Goal: Task Accomplishment & Management: Manage account settings

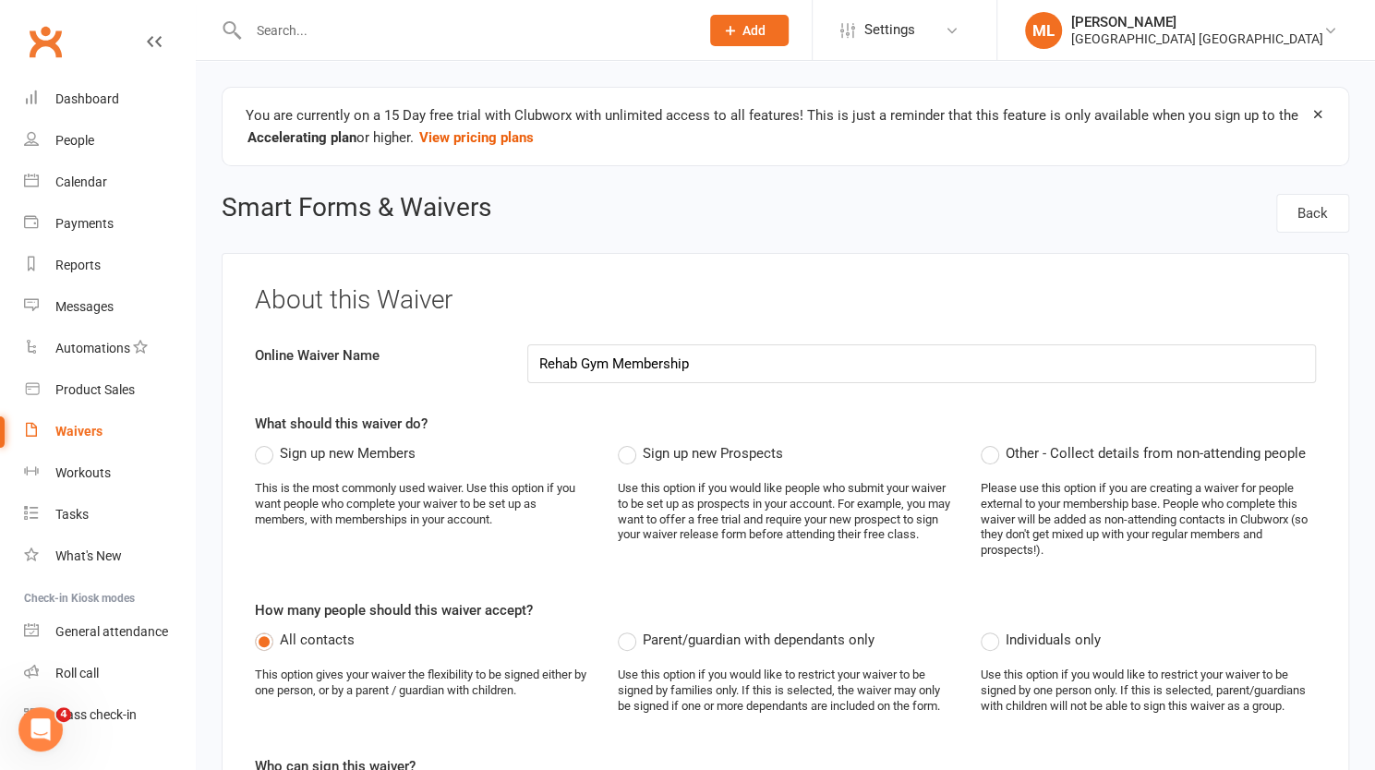
click at [264, 454] on label "Sign up new Members" at bounding box center [335, 453] width 161 height 22
click at [264, 442] on input "Sign up new Members" at bounding box center [261, 442] width 12 height 0
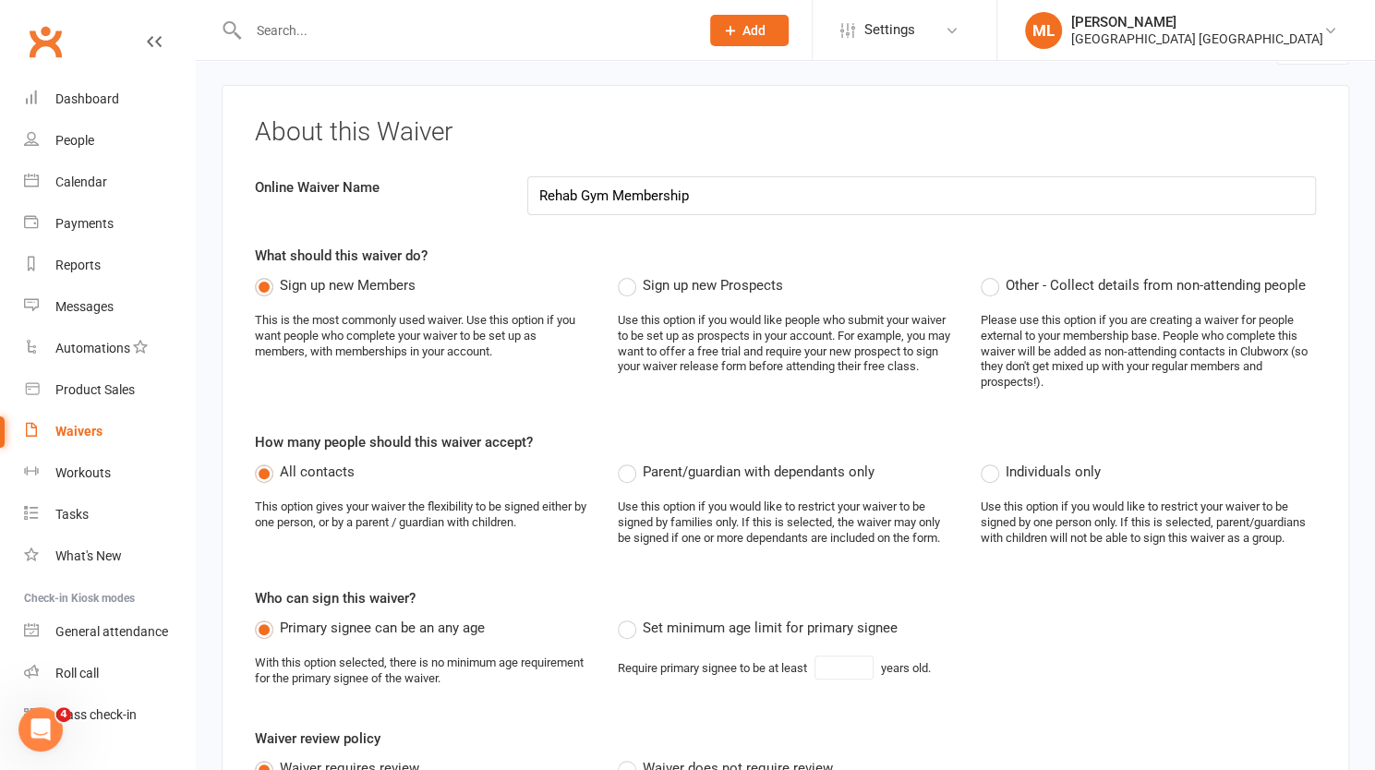
scroll to position [185, 0]
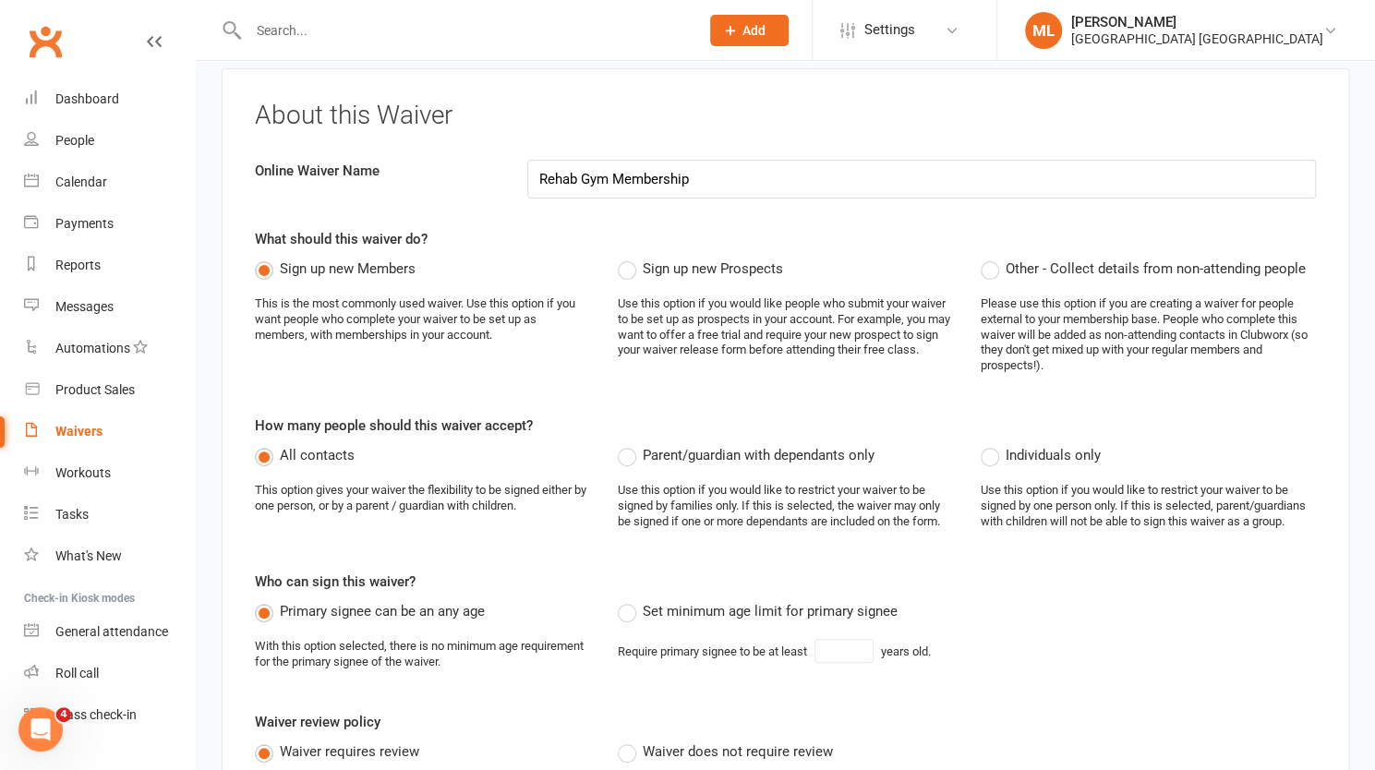
click at [626, 612] on label "Set minimum age limit for primary signee" at bounding box center [758, 611] width 280 height 22
click at [626, 600] on input "Set minimum age limit for primary signee" at bounding box center [624, 600] width 12 height 0
click at [851, 655] on input "18" at bounding box center [843, 651] width 59 height 24
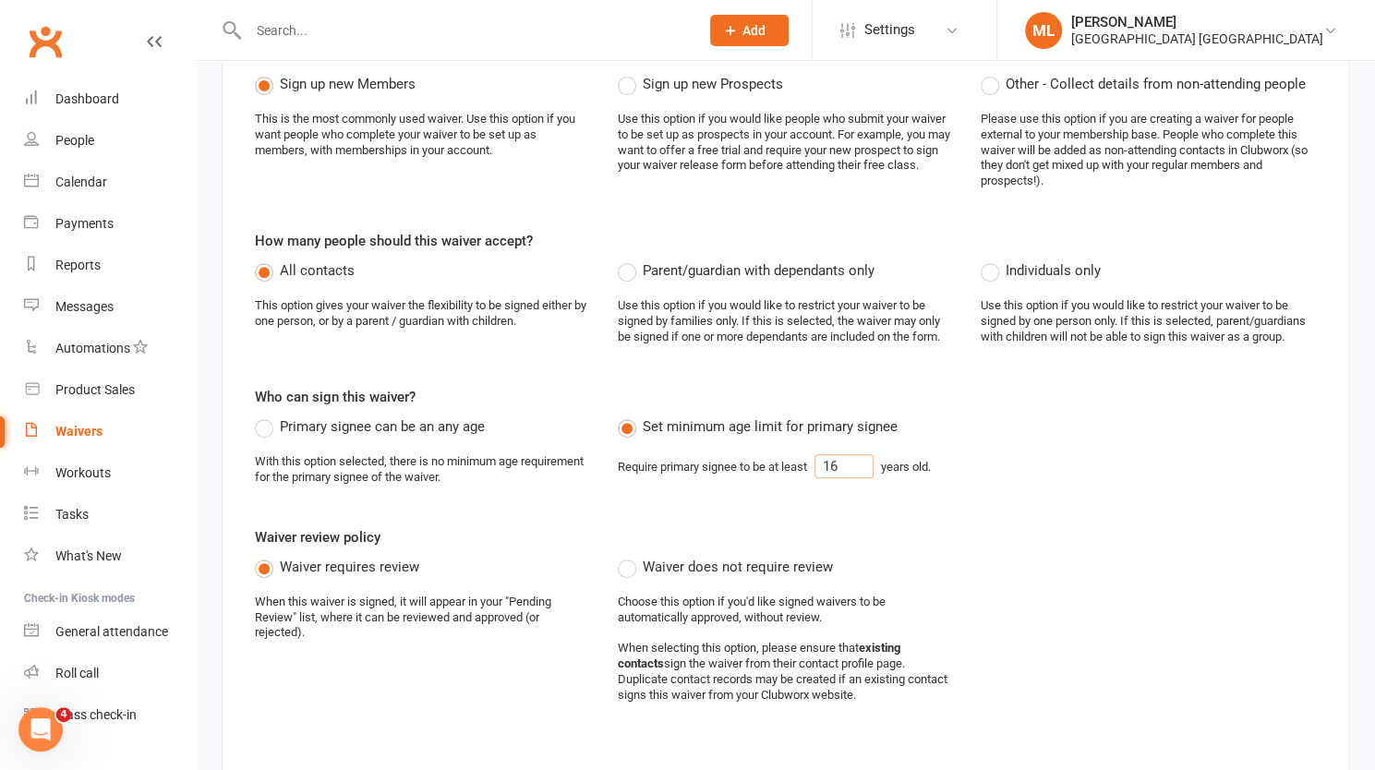
type input "16"
click at [626, 569] on label "Waiver does not require review" at bounding box center [725, 567] width 215 height 22
click at [626, 556] on input "Waiver does not require review" at bounding box center [624, 556] width 12 height 0
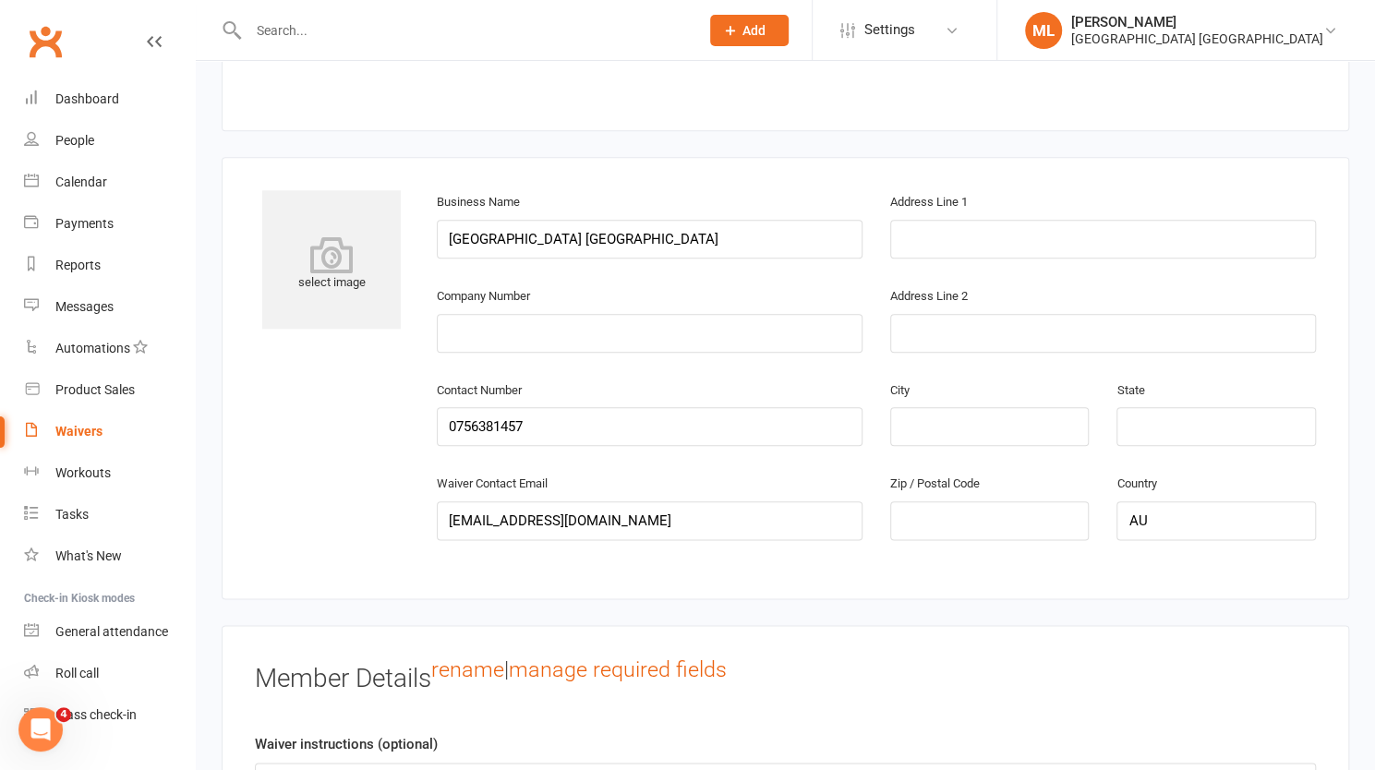
scroll to position [923, 0]
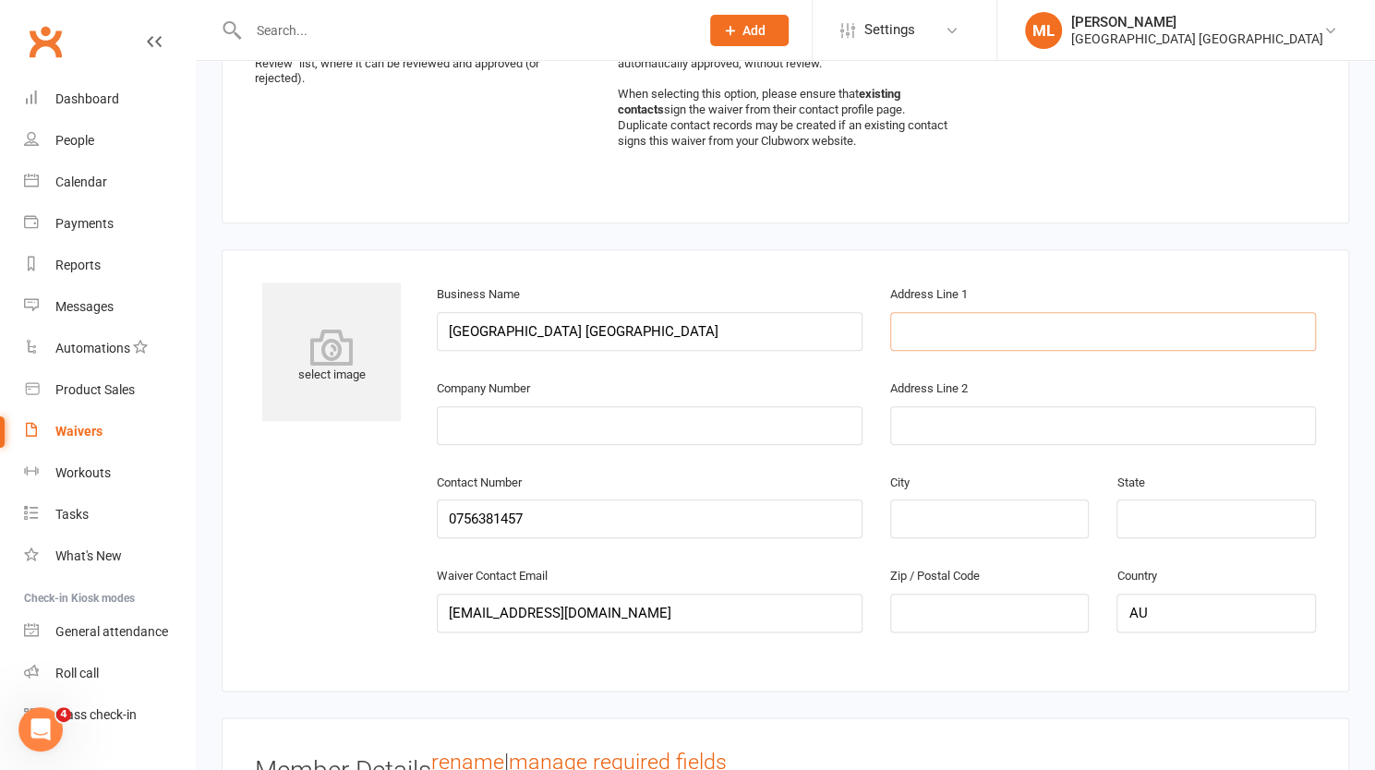
click at [950, 331] on input "text" at bounding box center [1103, 331] width 426 height 39
type input "1"
type input "[STREET_ADDRESS][PERSON_NAME]"
click at [947, 506] on input "text" at bounding box center [989, 519] width 199 height 39
type input "Coolangatta"
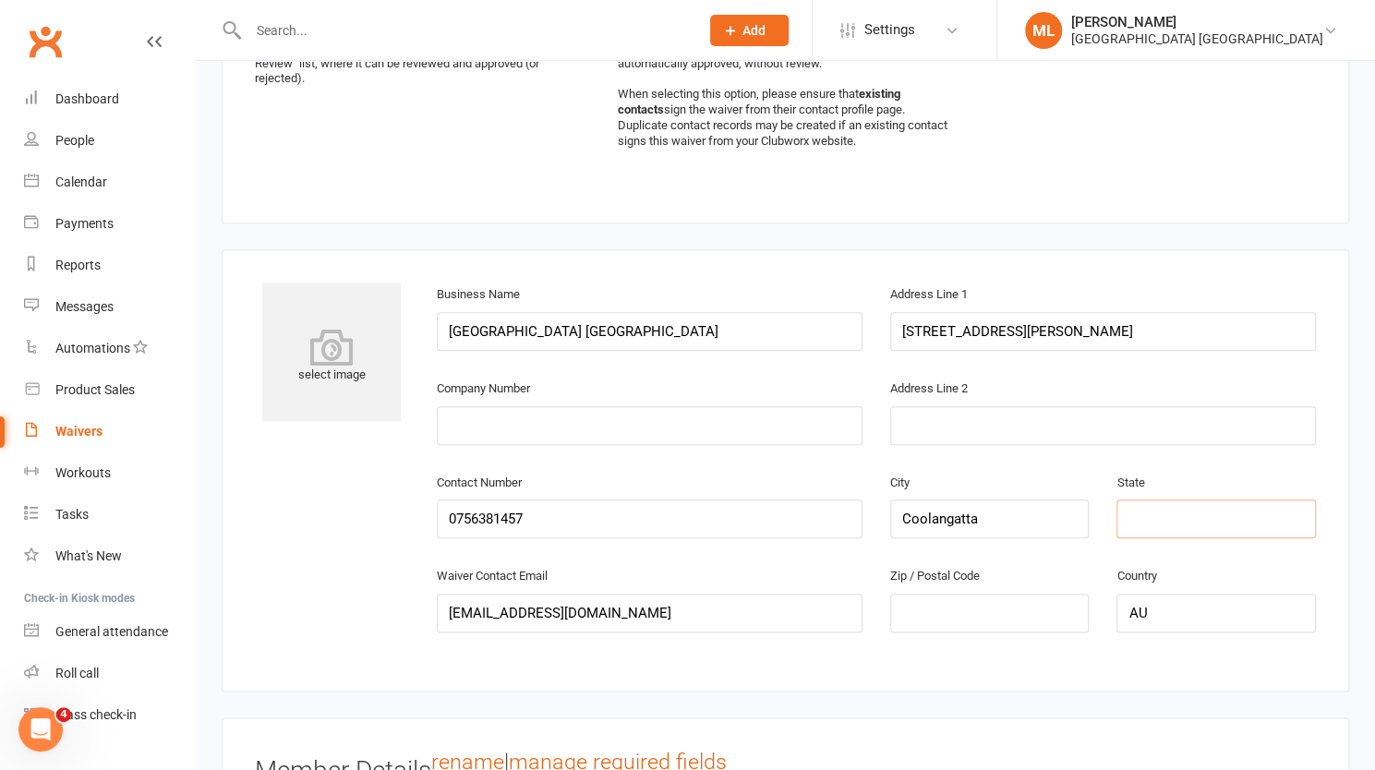
click at [1195, 512] on input "text" at bounding box center [1215, 519] width 199 height 39
type input "QLD"
click at [1003, 603] on input "text" at bounding box center [989, 613] width 199 height 39
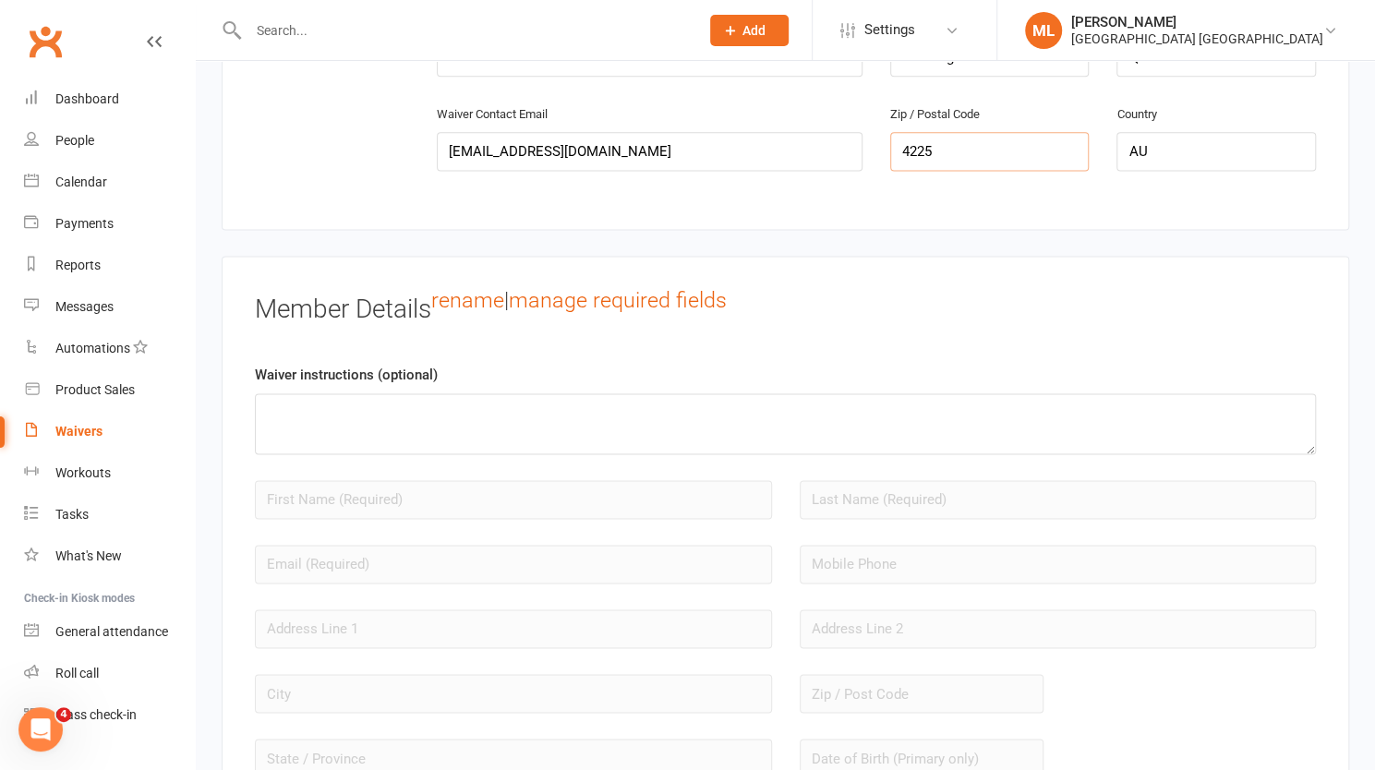
scroll to position [1477, 0]
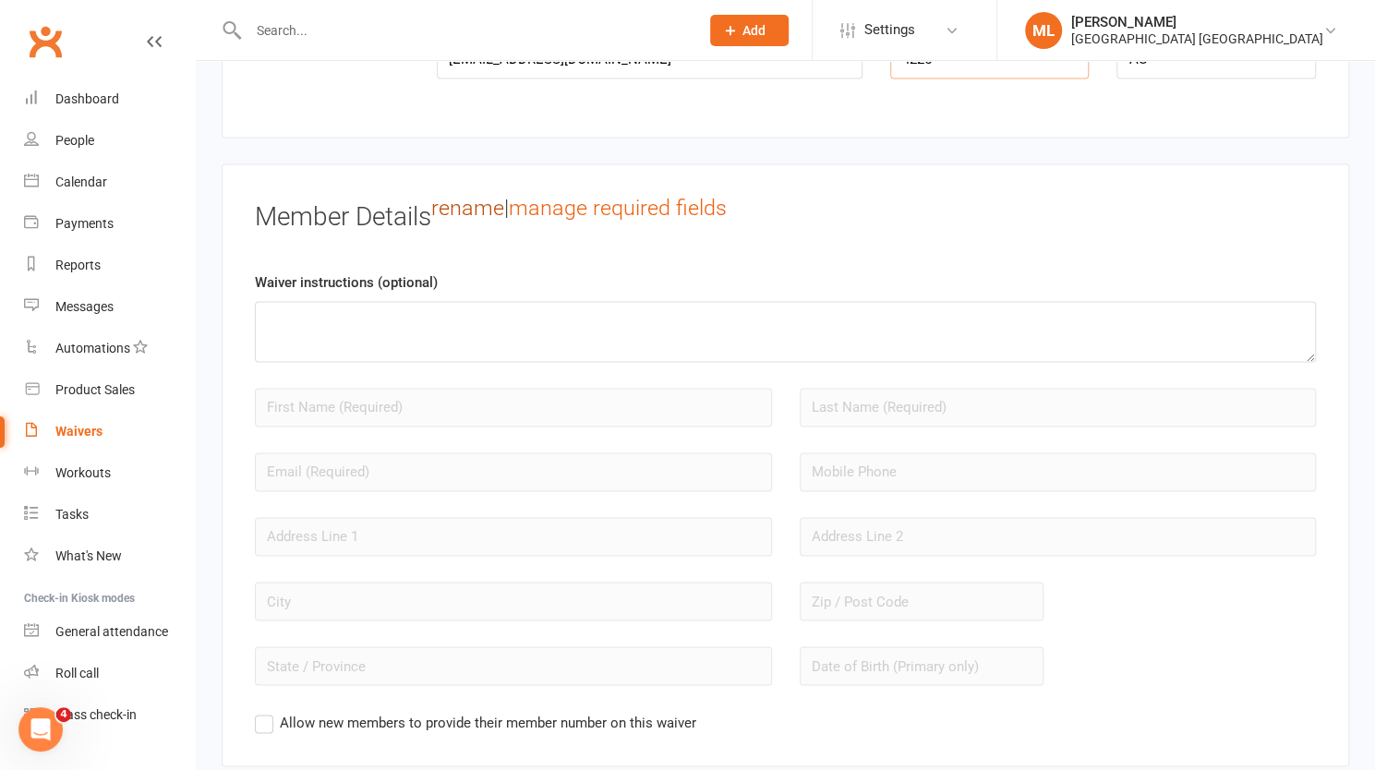
type input "4225"
click at [492, 201] on link "rename" at bounding box center [467, 208] width 73 height 26
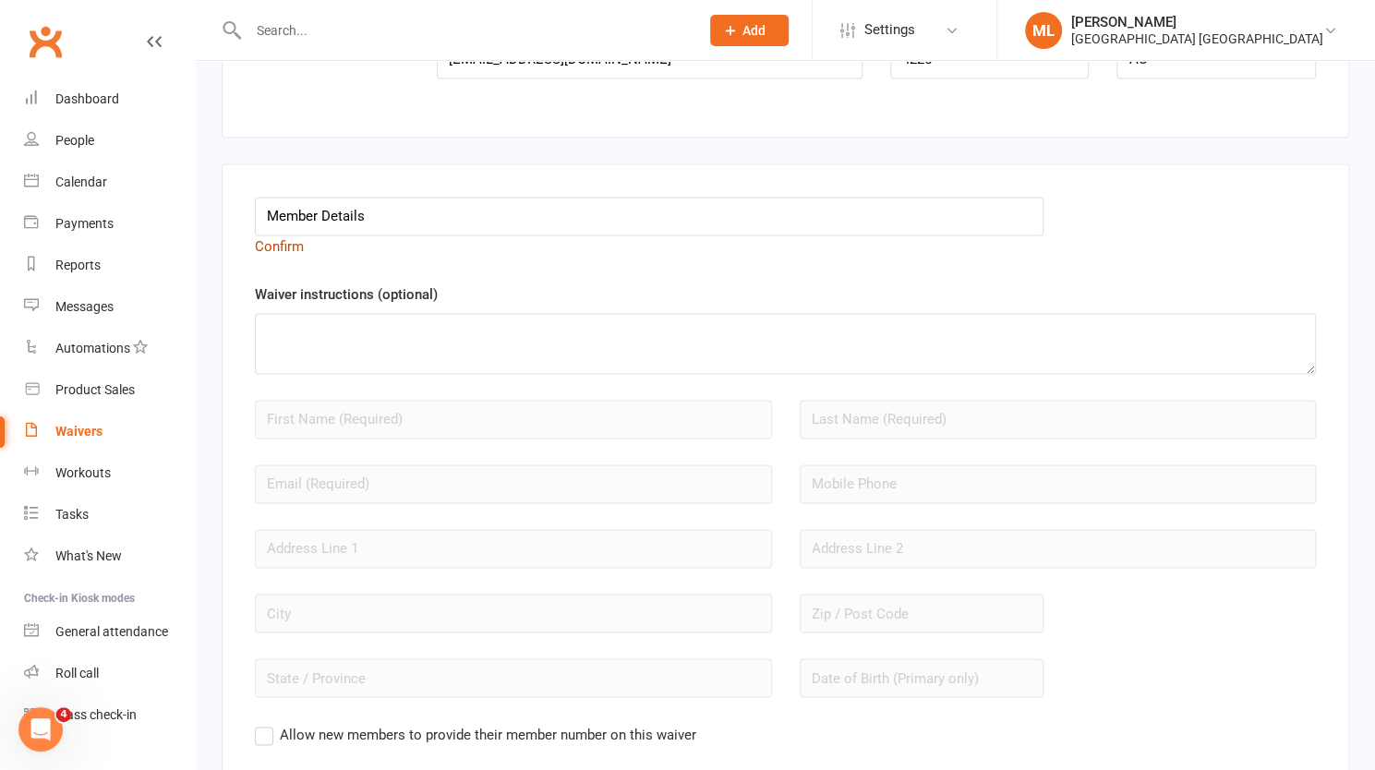
click at [283, 238] on link "Confirm" at bounding box center [279, 246] width 49 height 17
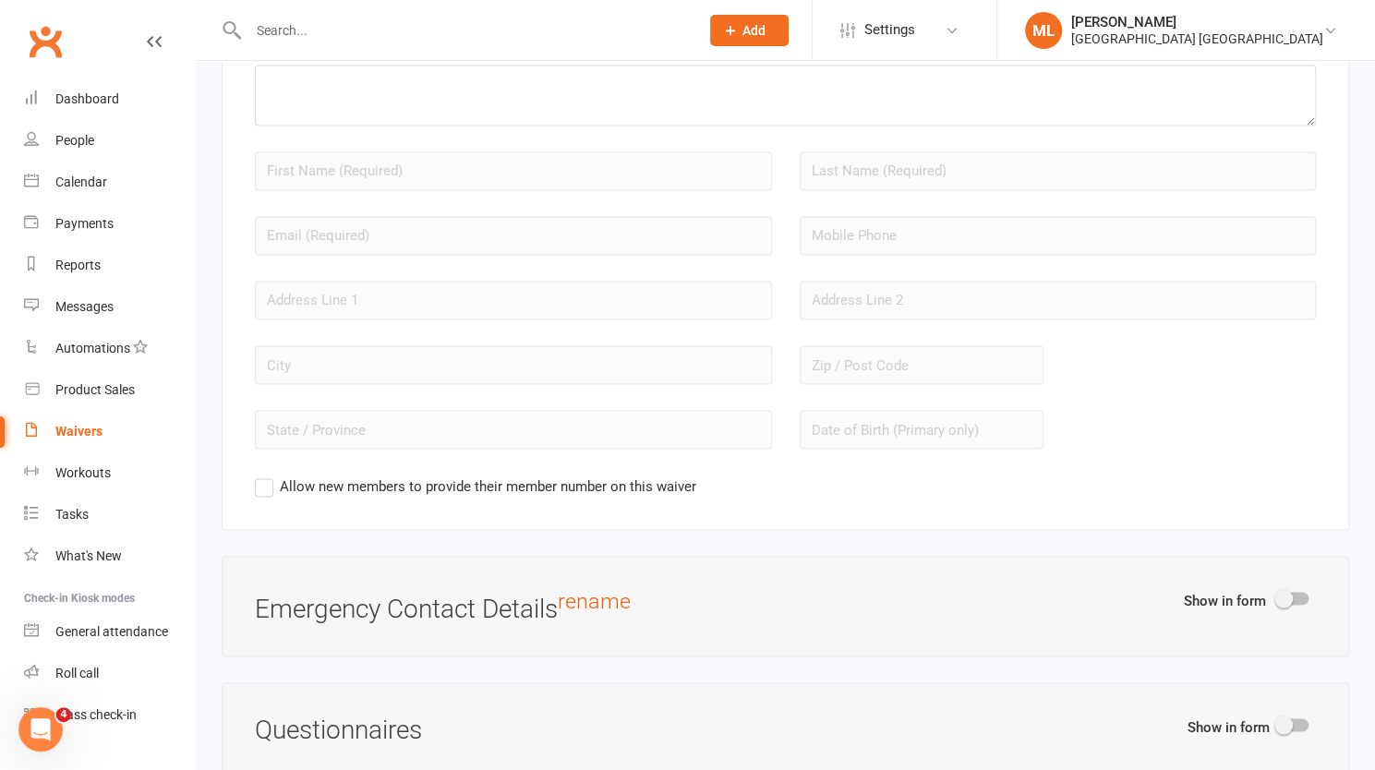
scroll to position [1754, 0]
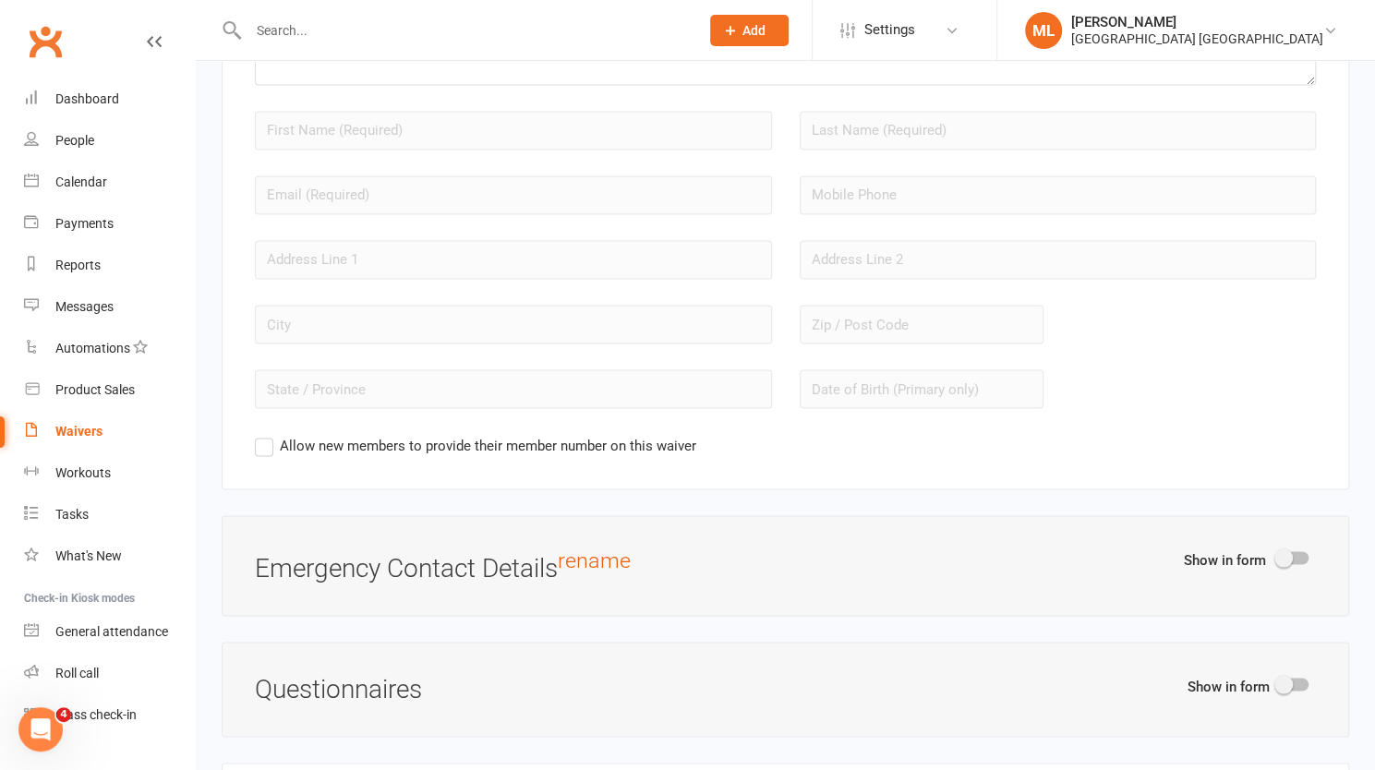
click at [1282, 548] on span at bounding box center [1283, 557] width 18 height 18
click at [1277, 555] on input "checkbox" at bounding box center [1277, 555] width 0 height 0
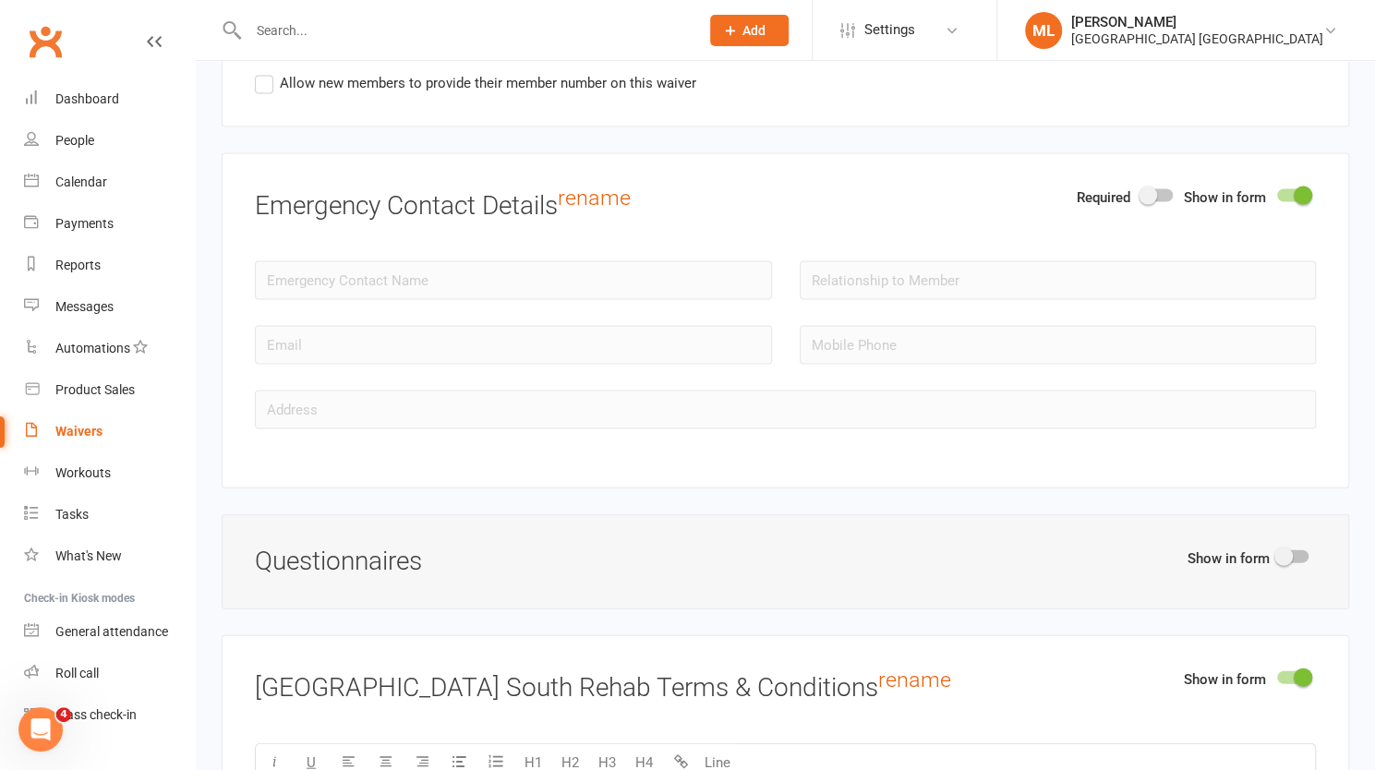
scroll to position [2124, 0]
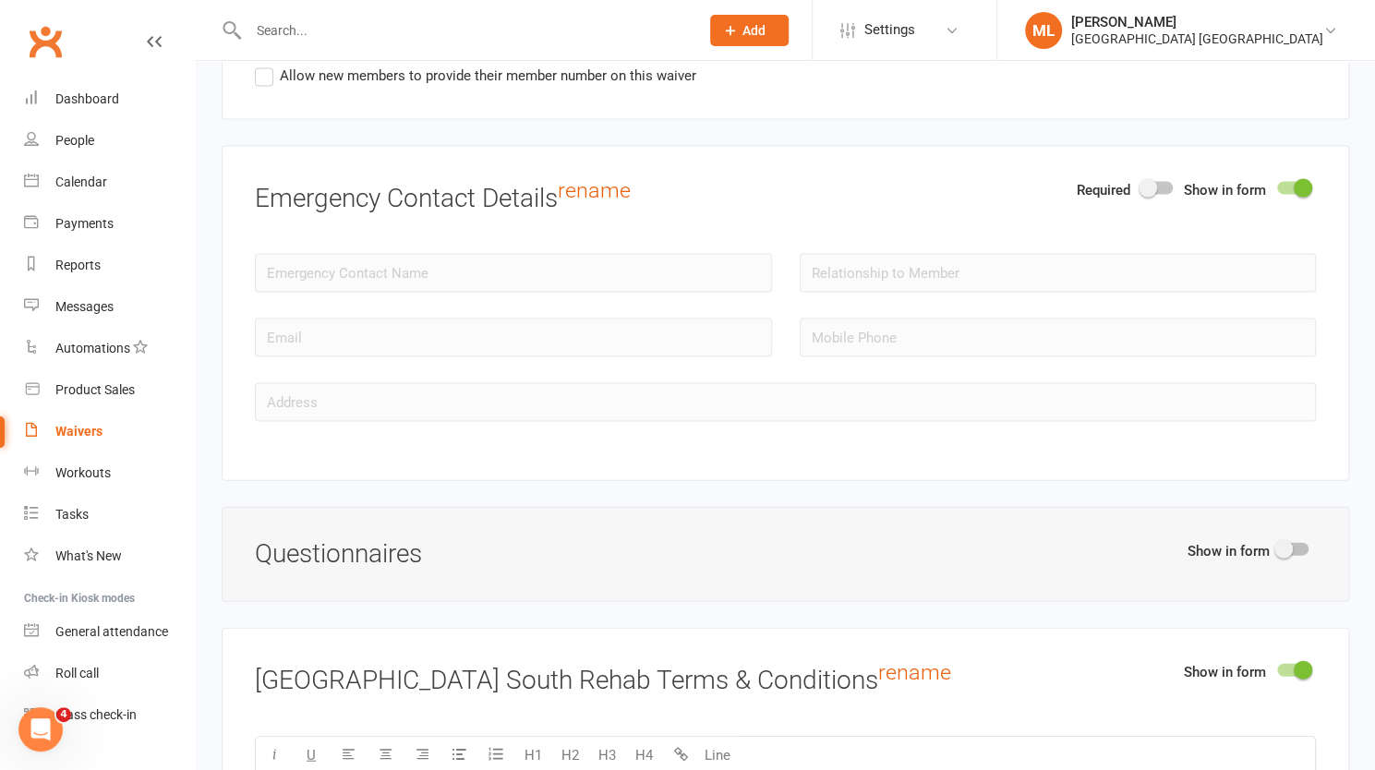
click at [1283, 540] on span at bounding box center [1283, 549] width 18 height 18
click at [1277, 547] on input "checkbox" at bounding box center [1277, 547] width 0 height 0
select select "do_not_copy_answers"
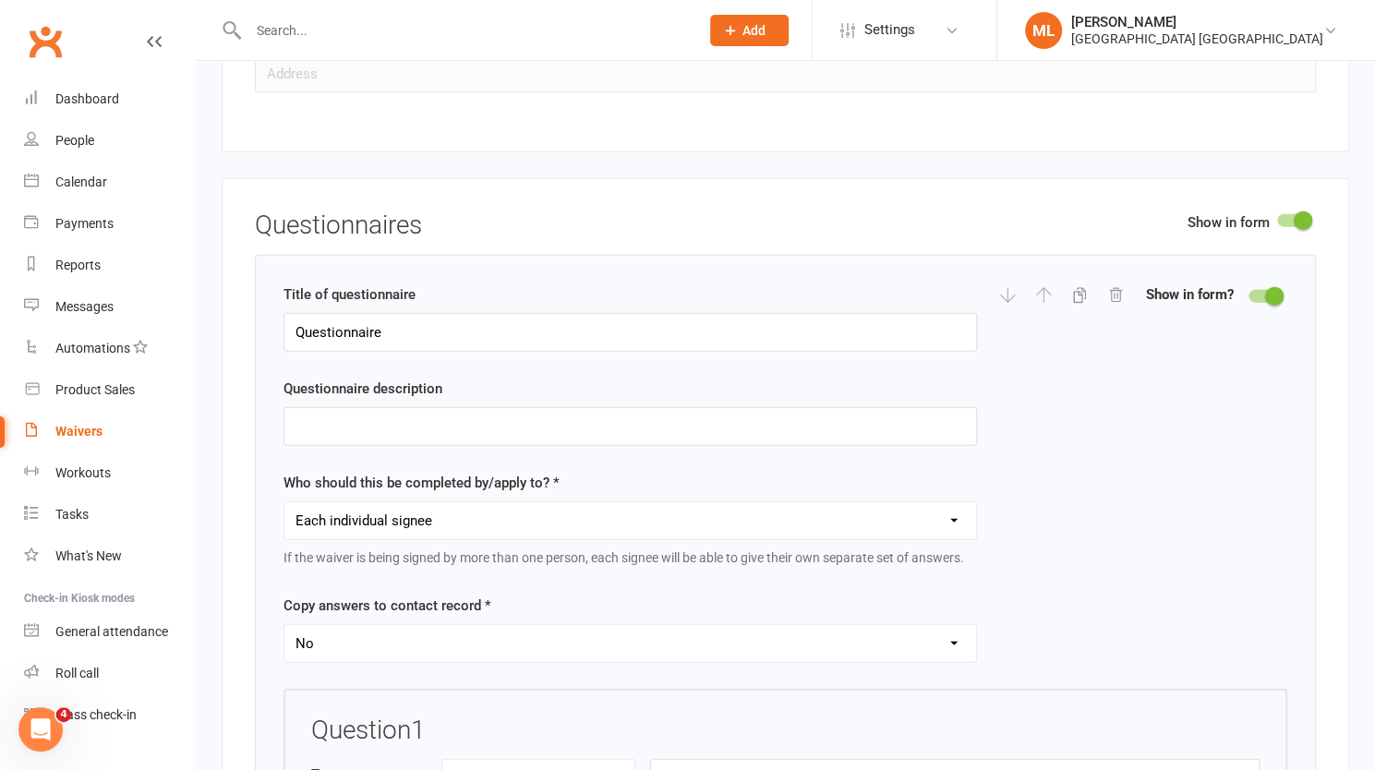
scroll to position [2493, 0]
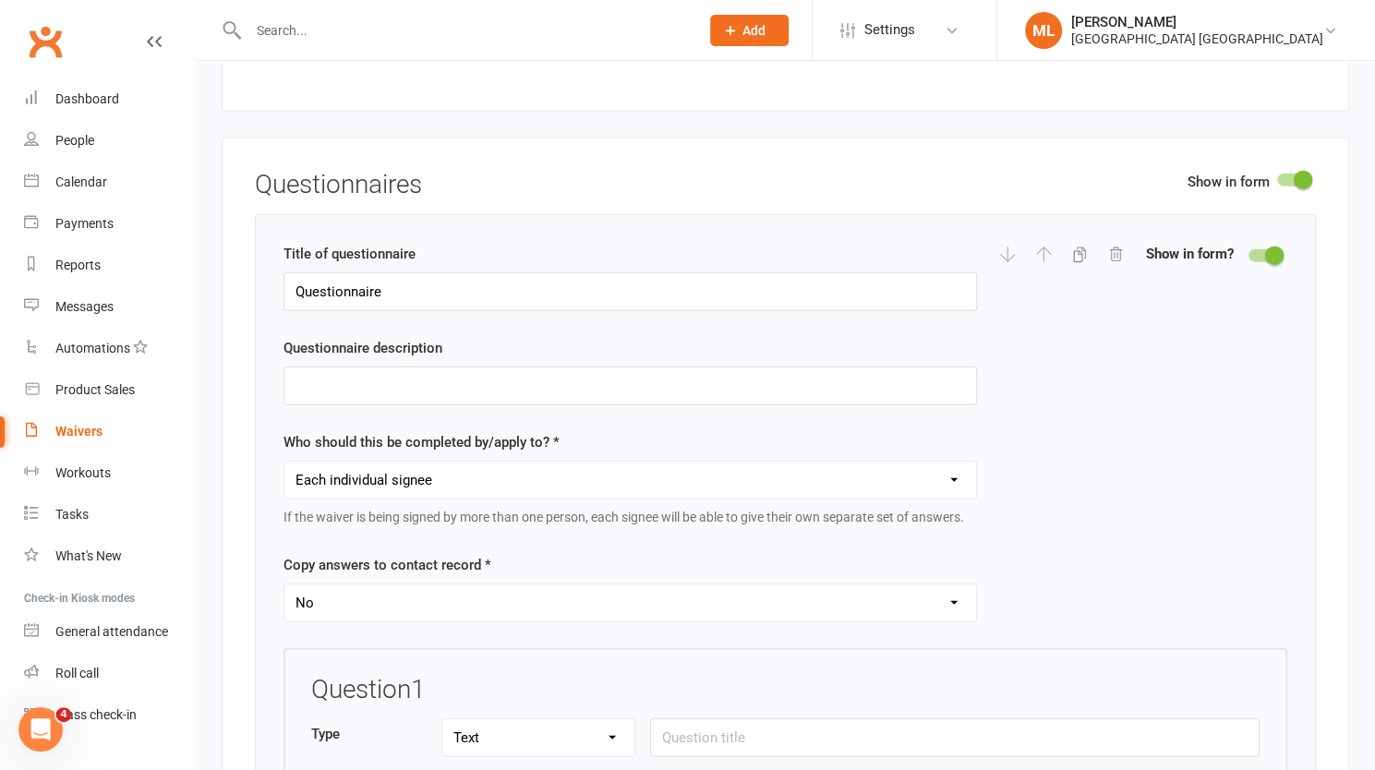
click at [1272, 247] on span at bounding box center [1274, 256] width 18 height 18
click at [1248, 253] on input "checkbox" at bounding box center [1248, 253] width 0 height 0
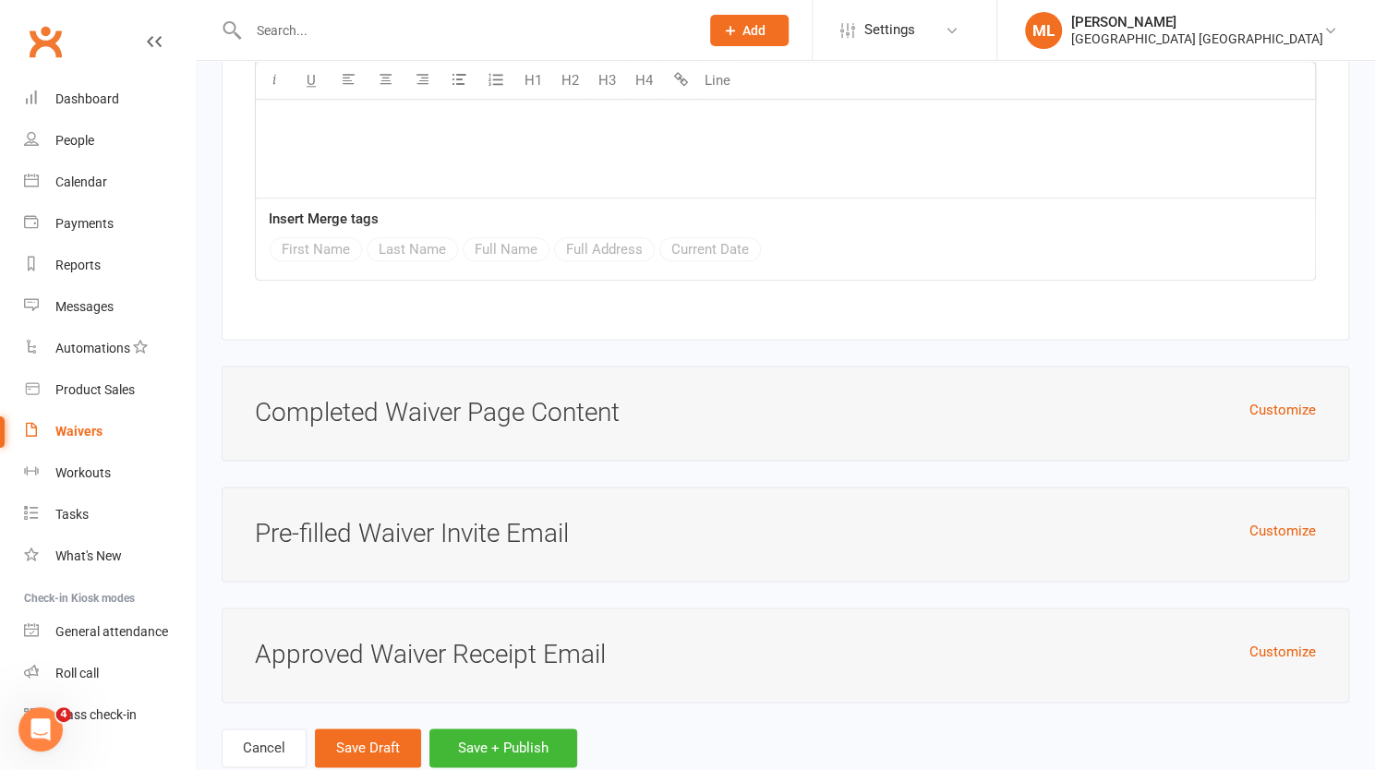
scroll to position [5348, 0]
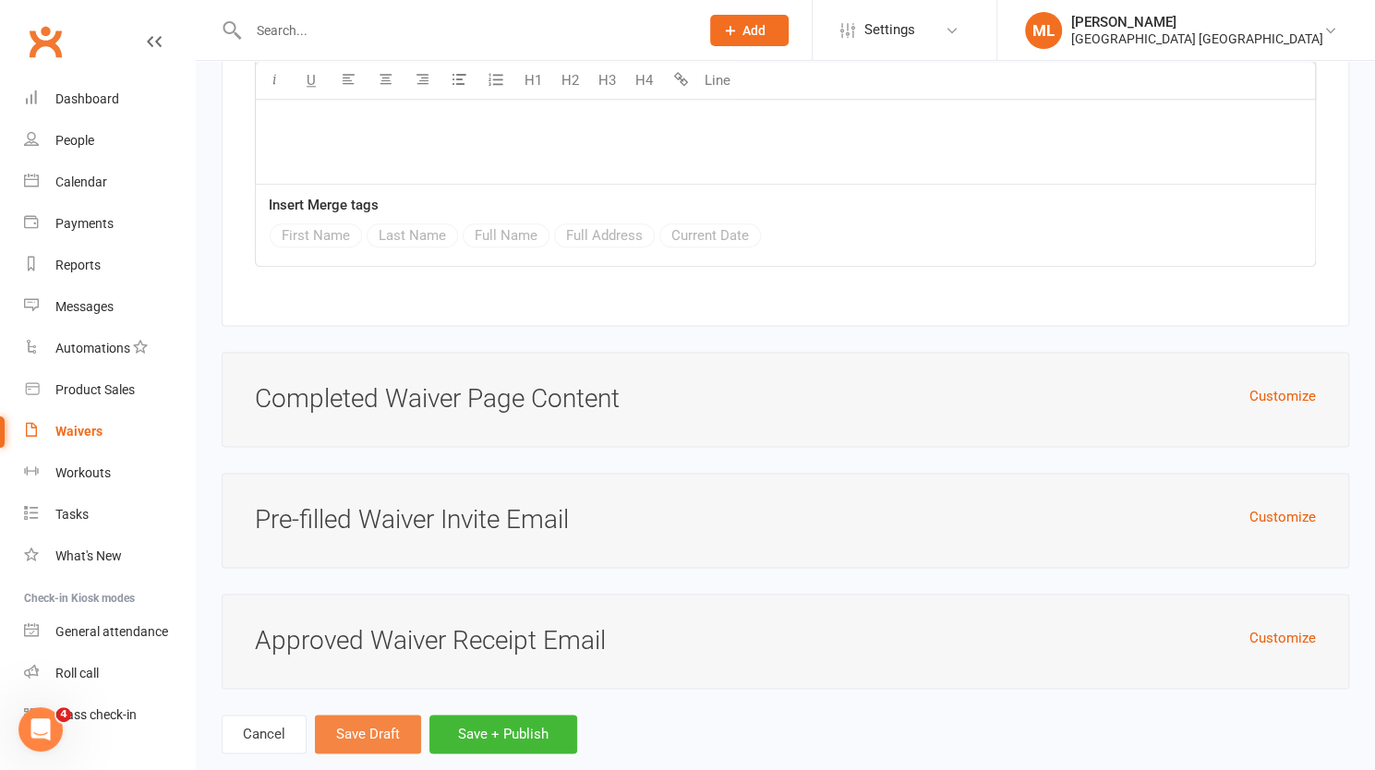
click at [351, 715] on button "Save Draft" at bounding box center [368, 734] width 106 height 39
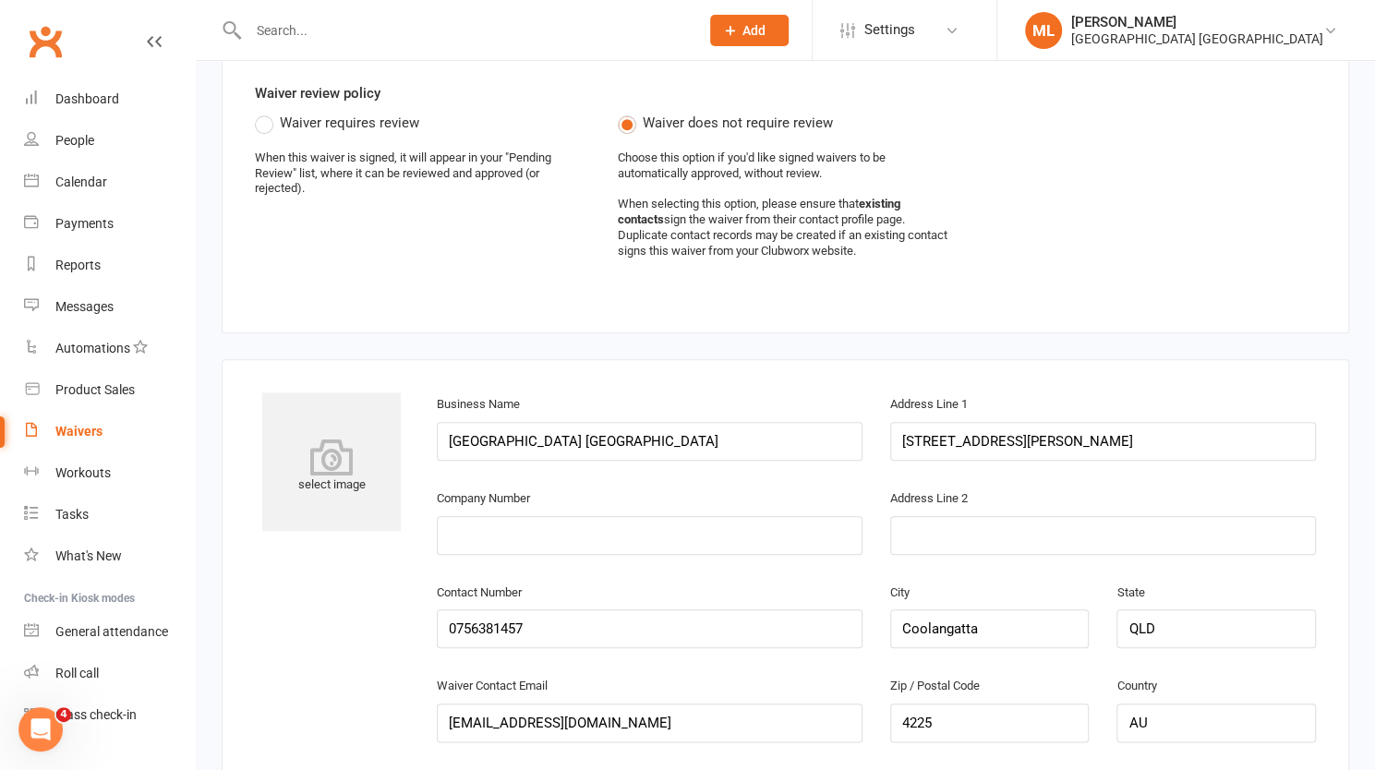
scroll to position [616, 0]
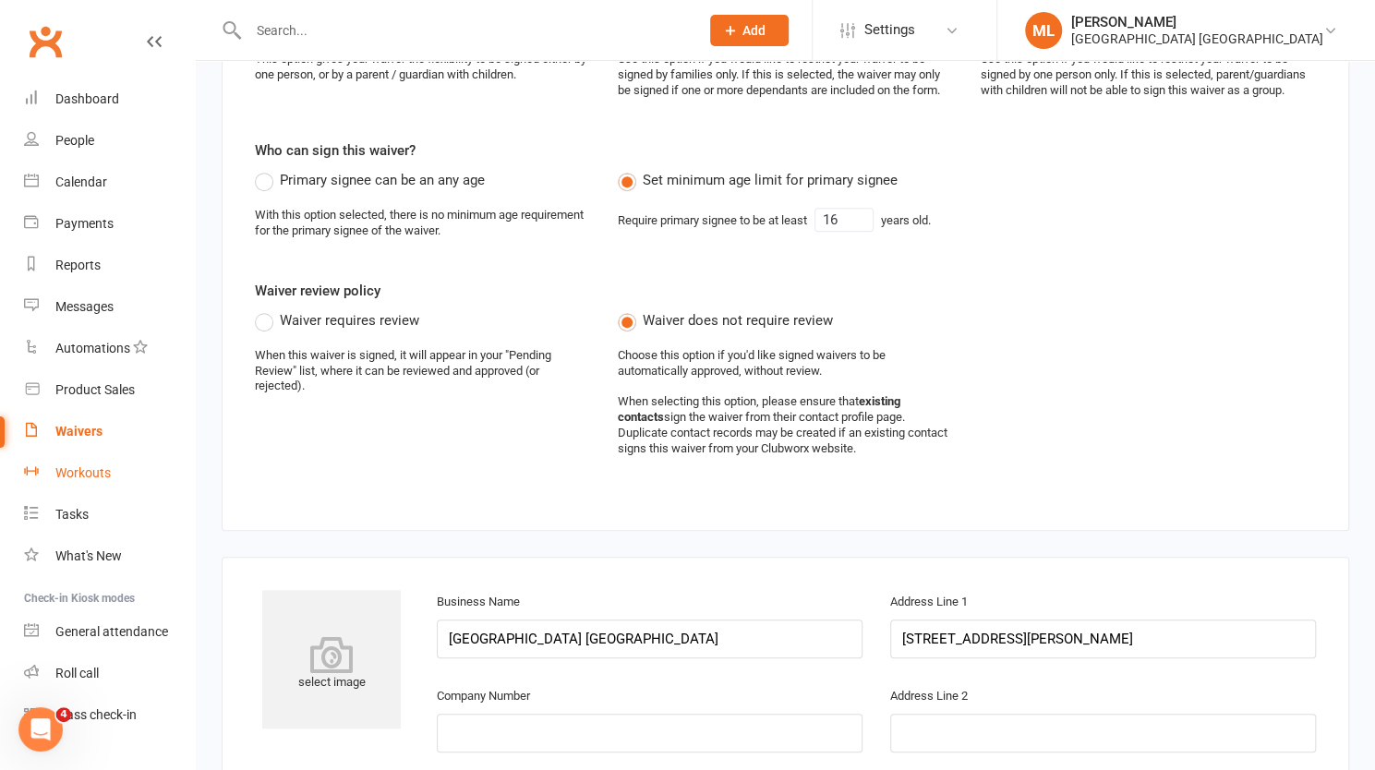
click at [78, 472] on div "Workouts" at bounding box center [82, 472] width 55 height 15
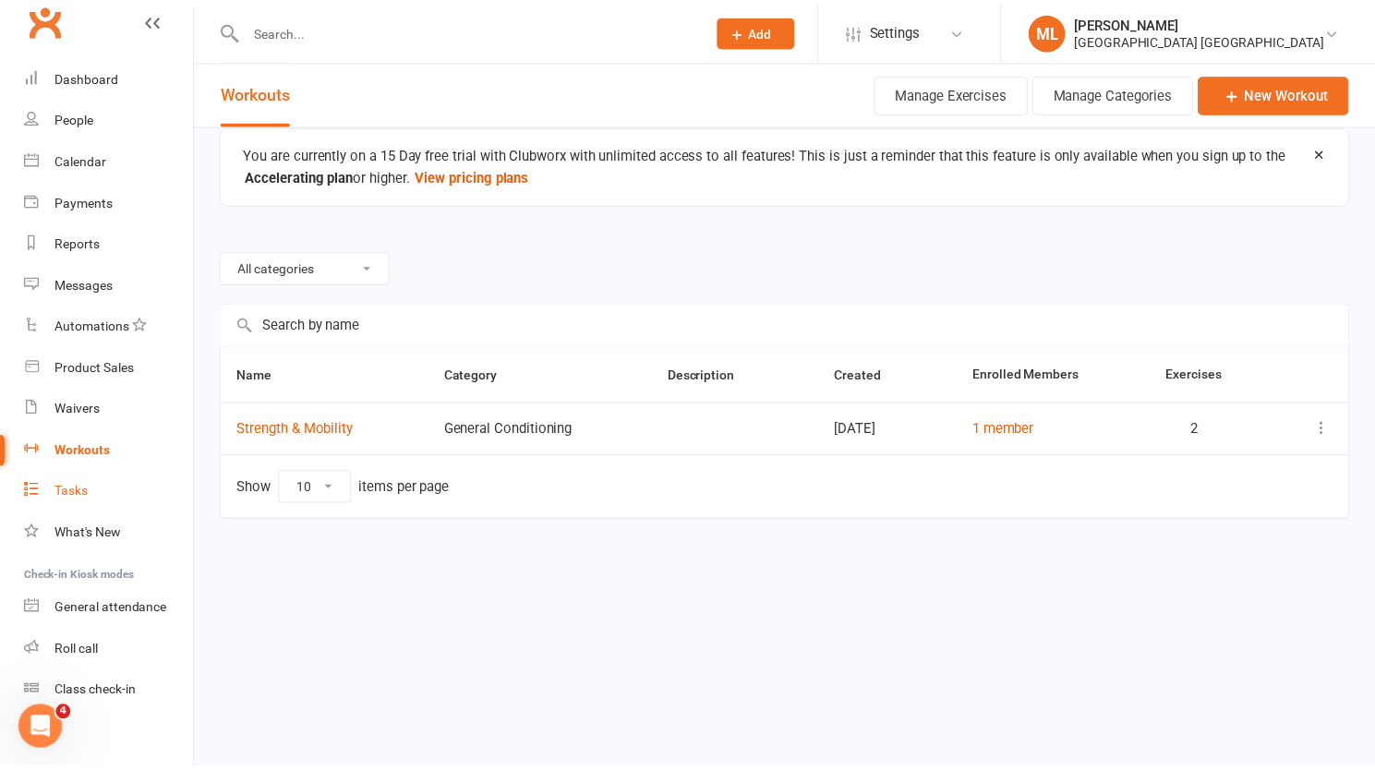
scroll to position [35, 0]
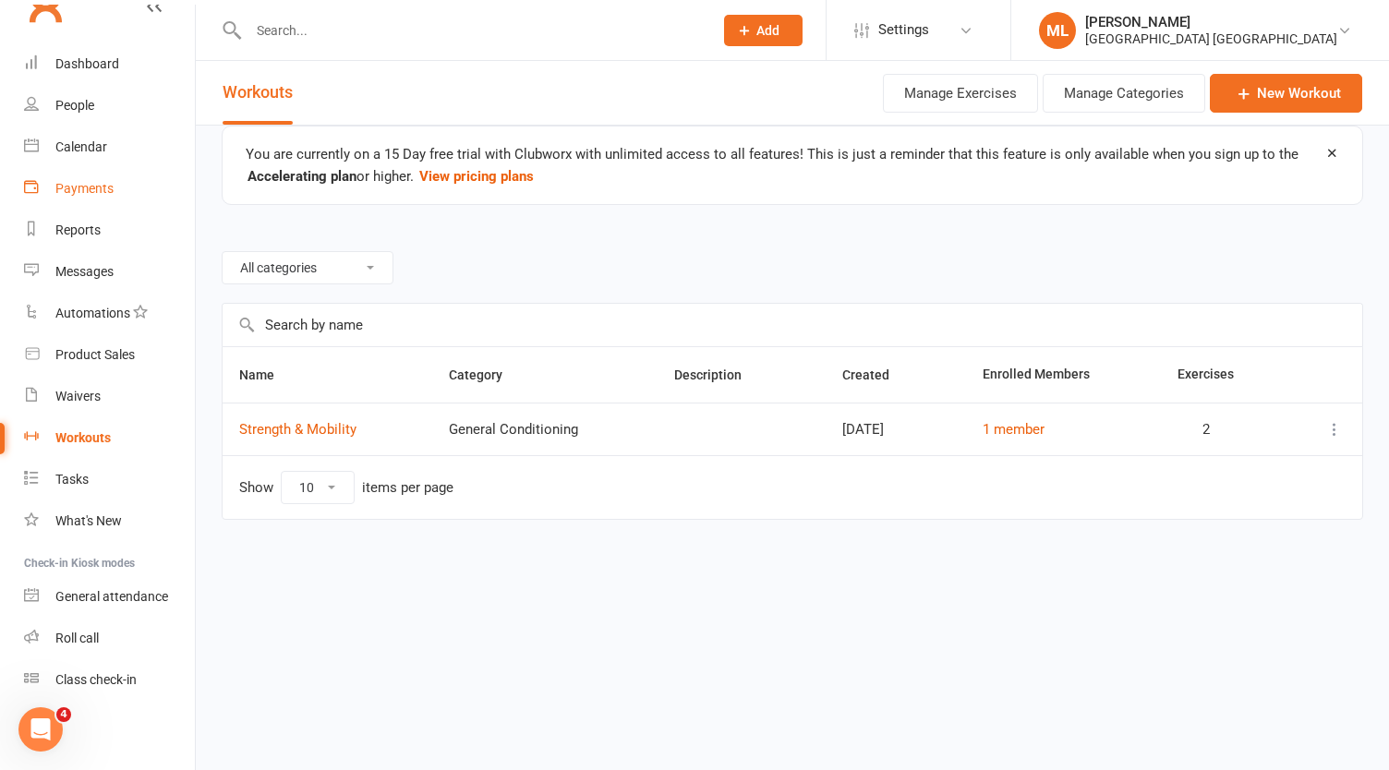
click at [66, 194] on div "Payments" at bounding box center [84, 188] width 58 height 15
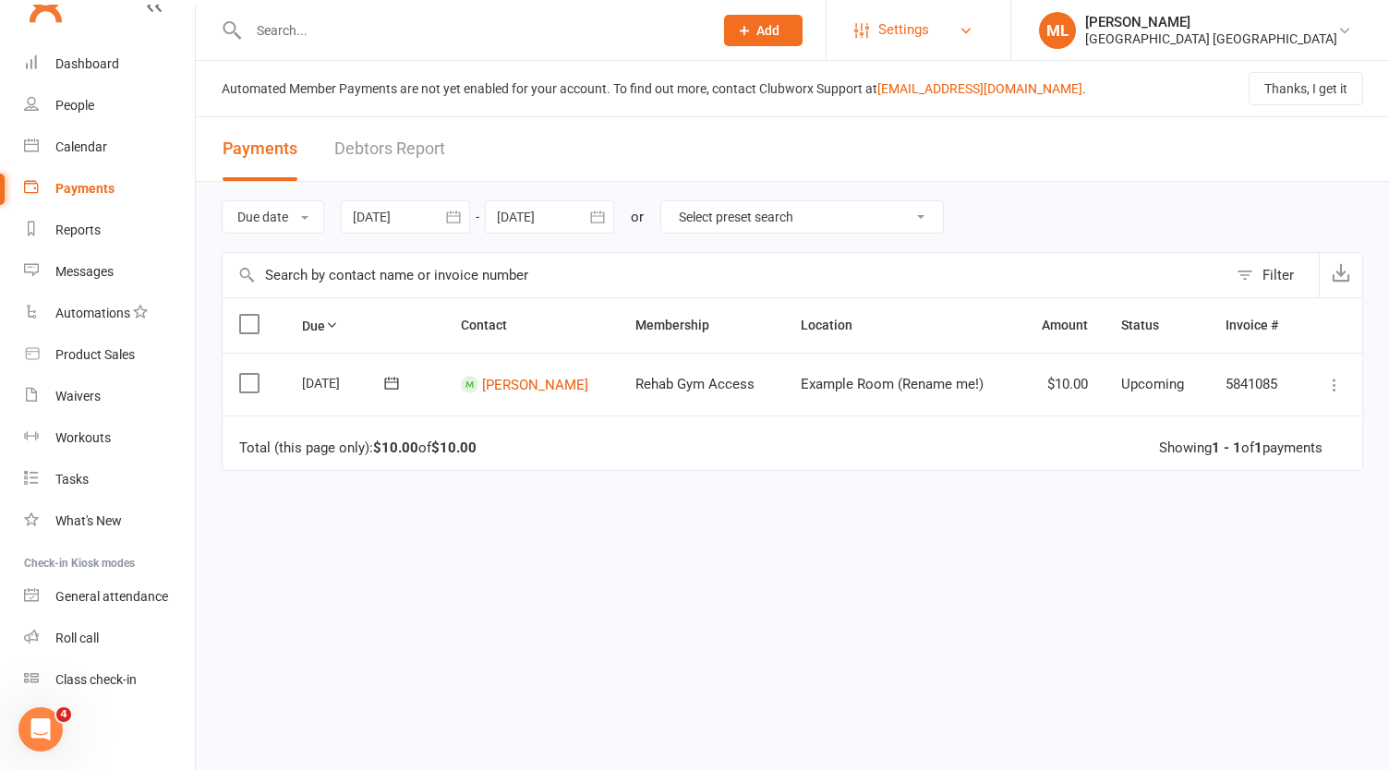
click at [929, 19] on span "Settings" at bounding box center [903, 30] width 51 height 42
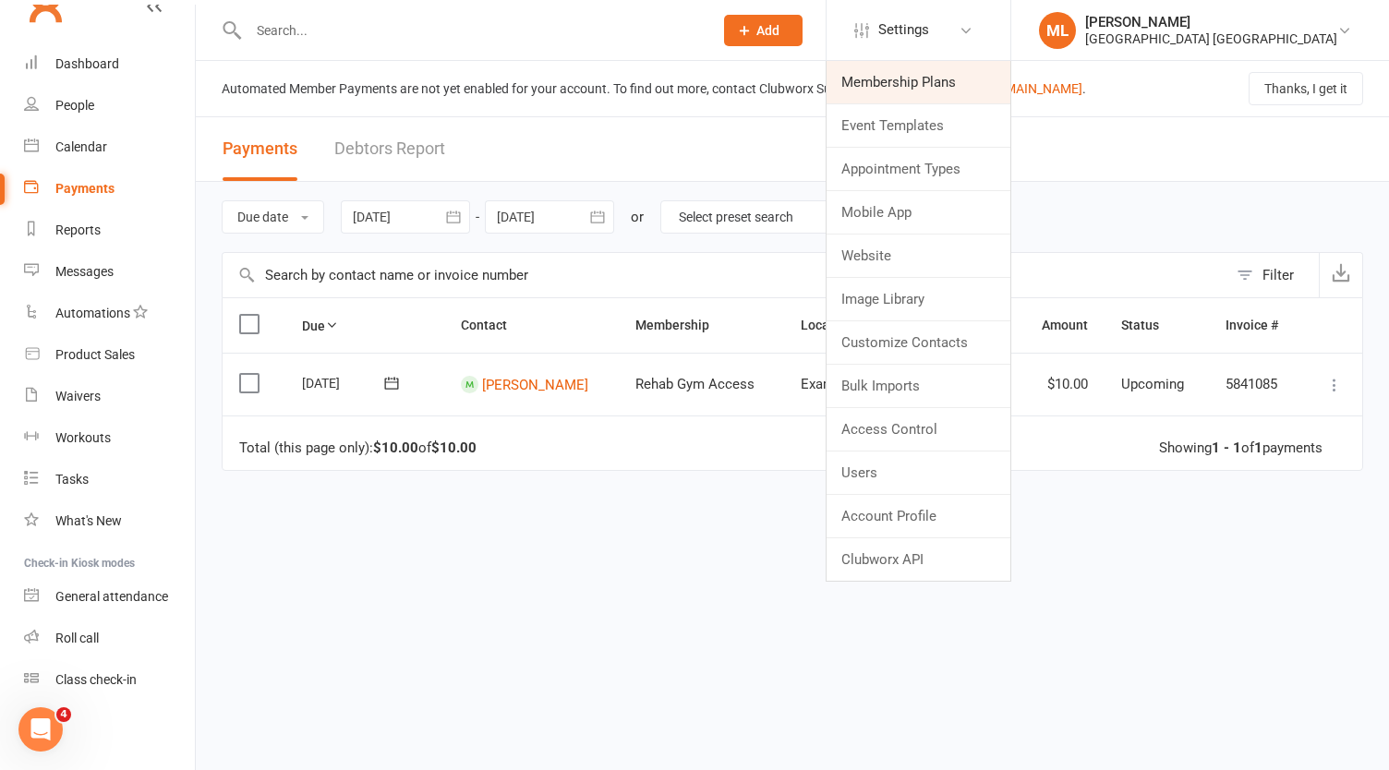
click at [1008, 80] on link "Membership Plans" at bounding box center [918, 82] width 184 height 42
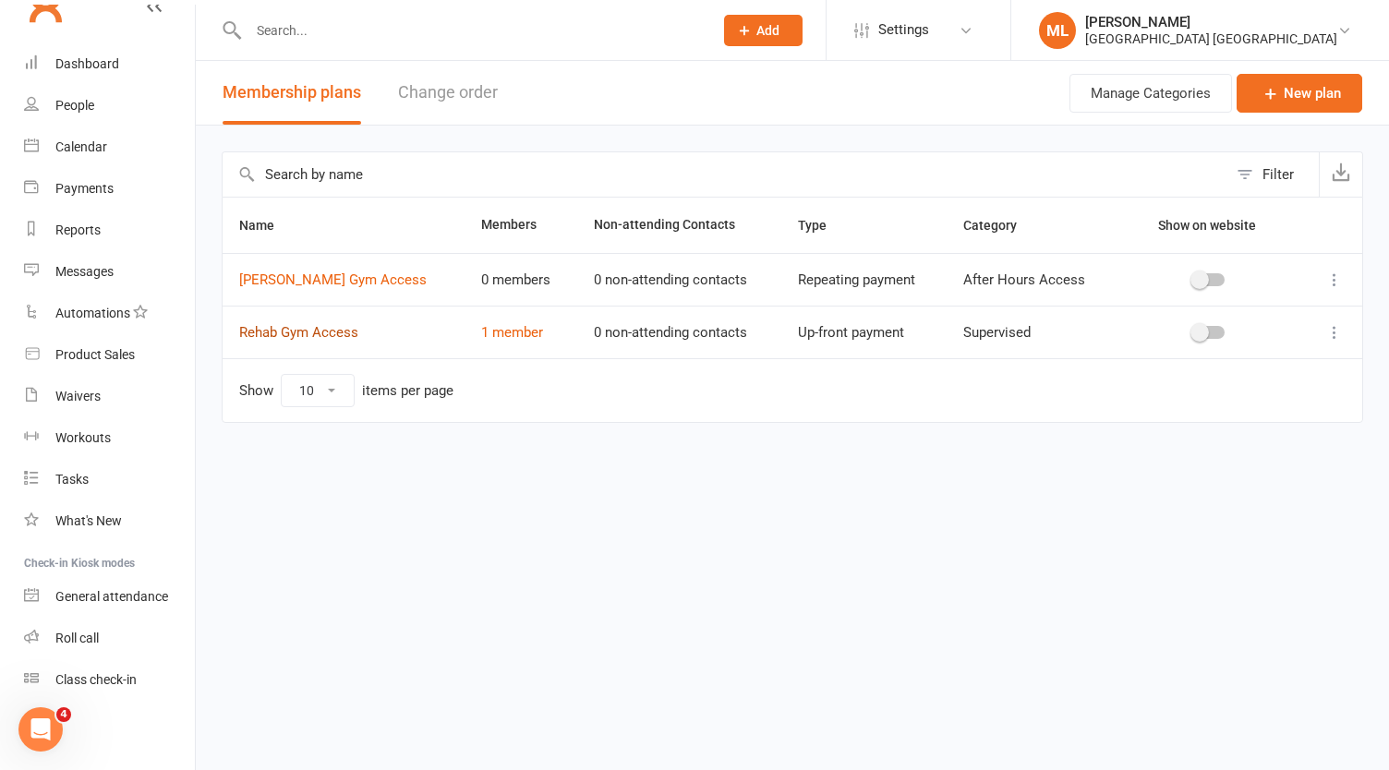
click at [299, 330] on link "Rehab Gym Access" at bounding box center [298, 332] width 119 height 17
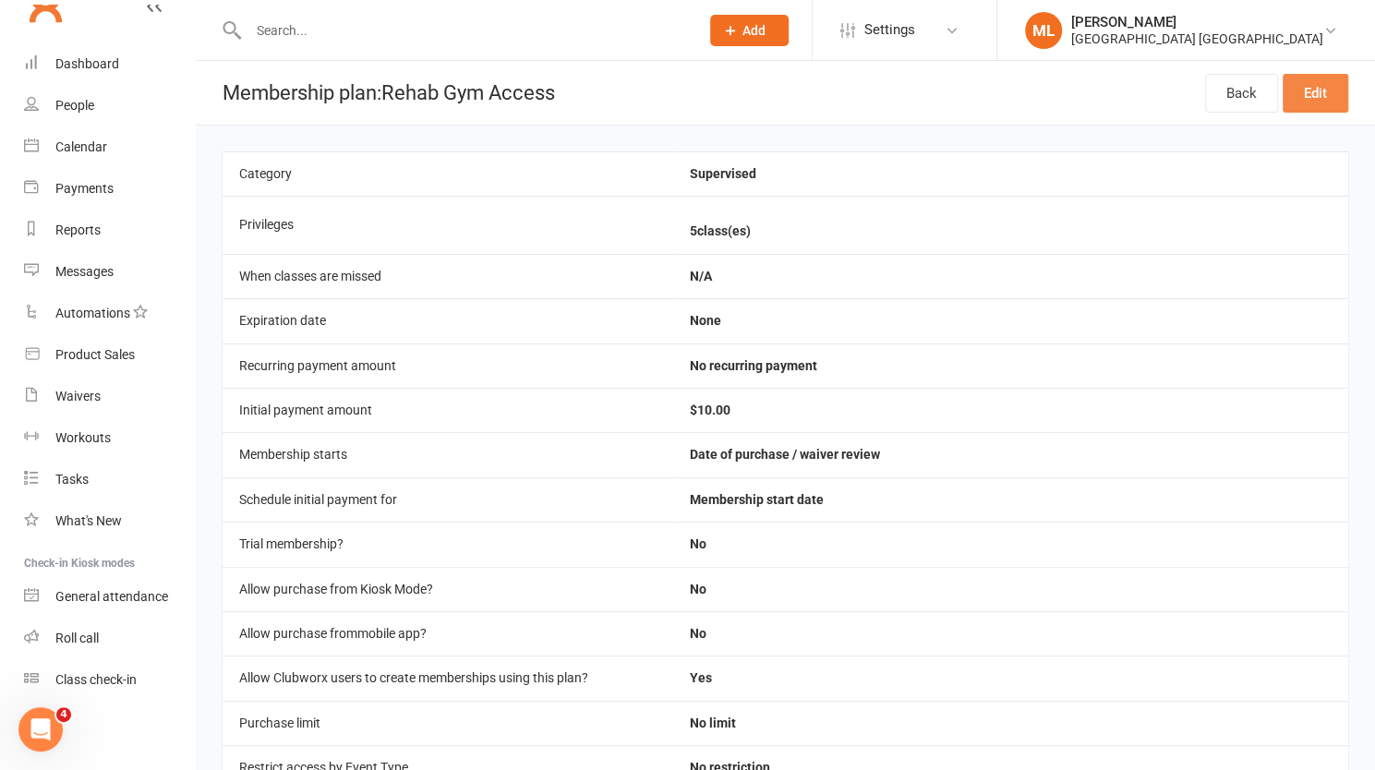
click at [1307, 93] on link "Edit" at bounding box center [1316, 93] width 66 height 39
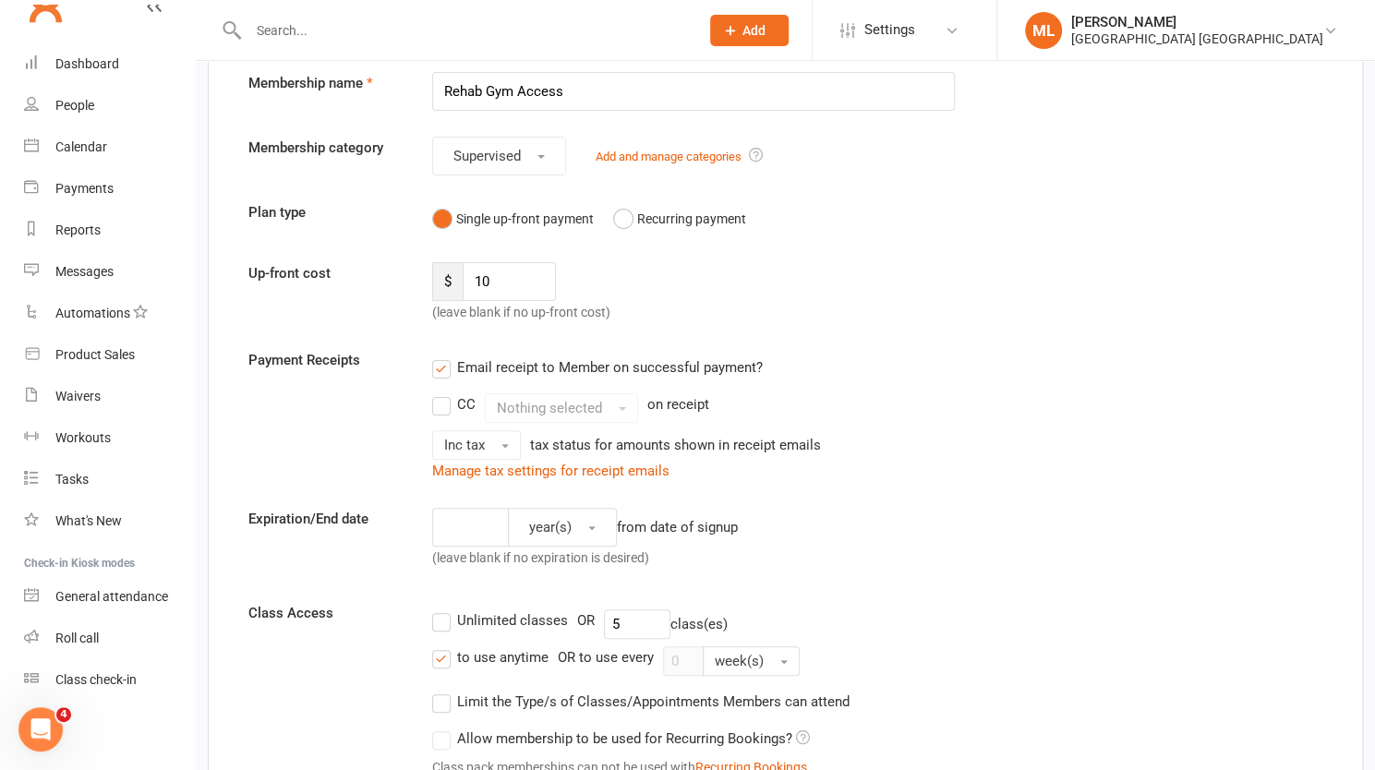
scroll to position [185, 0]
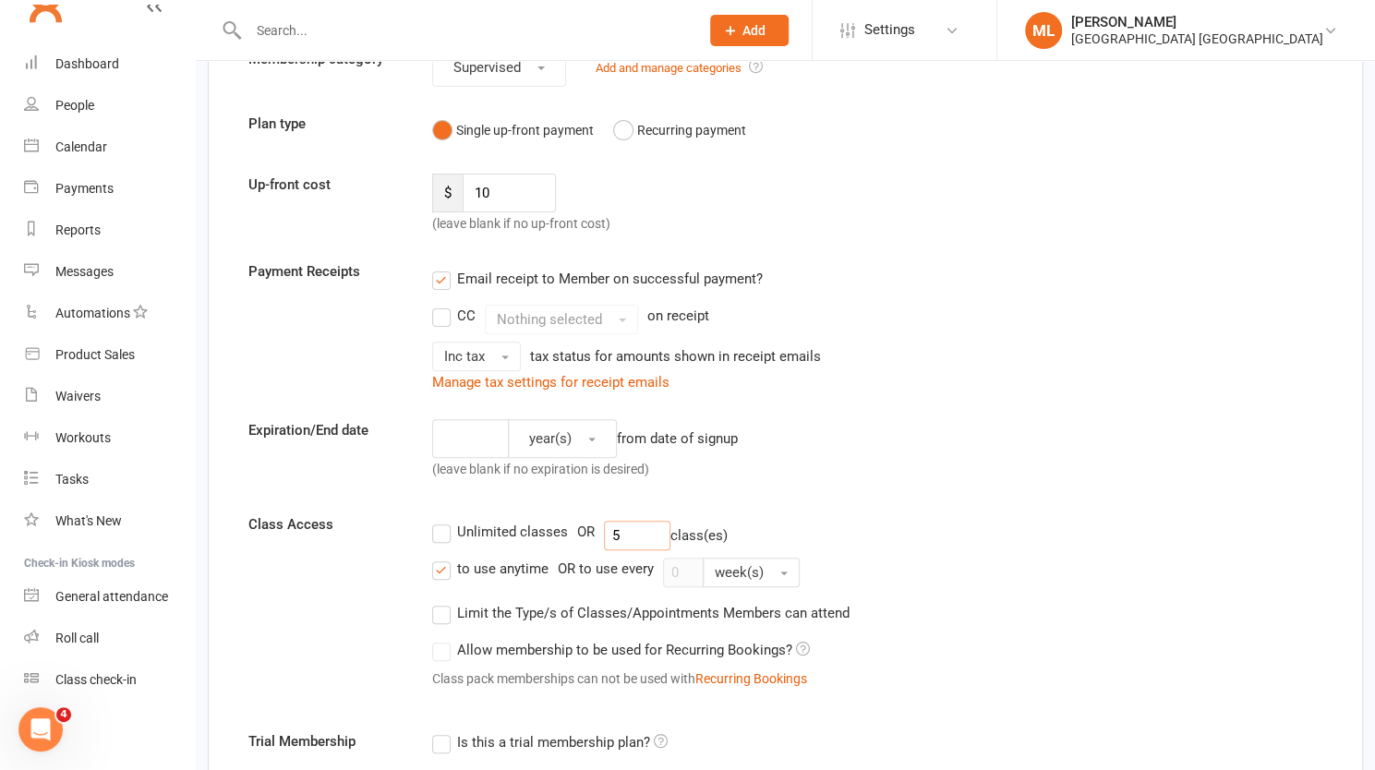
click at [637, 531] on input "5" at bounding box center [637, 536] width 66 height 30
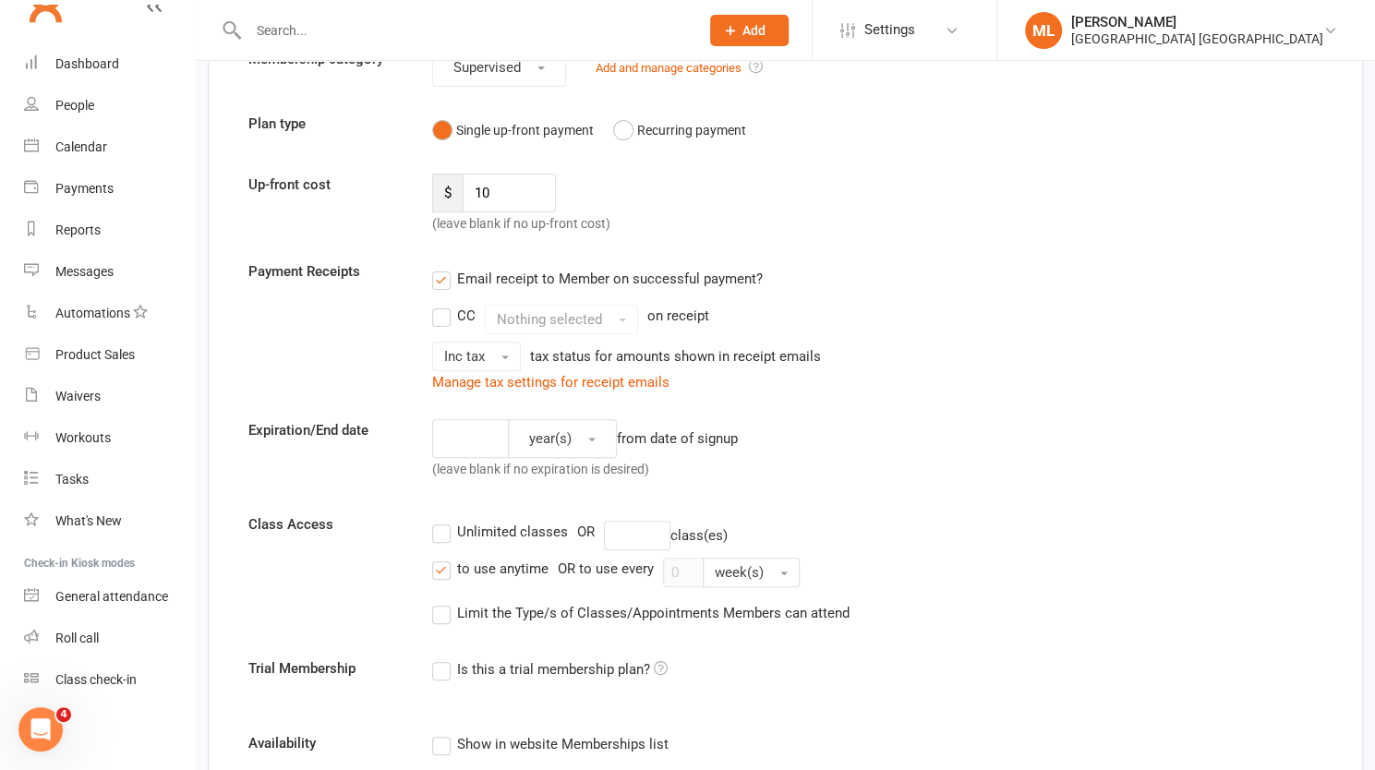
click at [443, 536] on label "Unlimited classes" at bounding box center [500, 532] width 136 height 22
click at [443, 521] on input "Unlimited classes" at bounding box center [438, 521] width 12 height 0
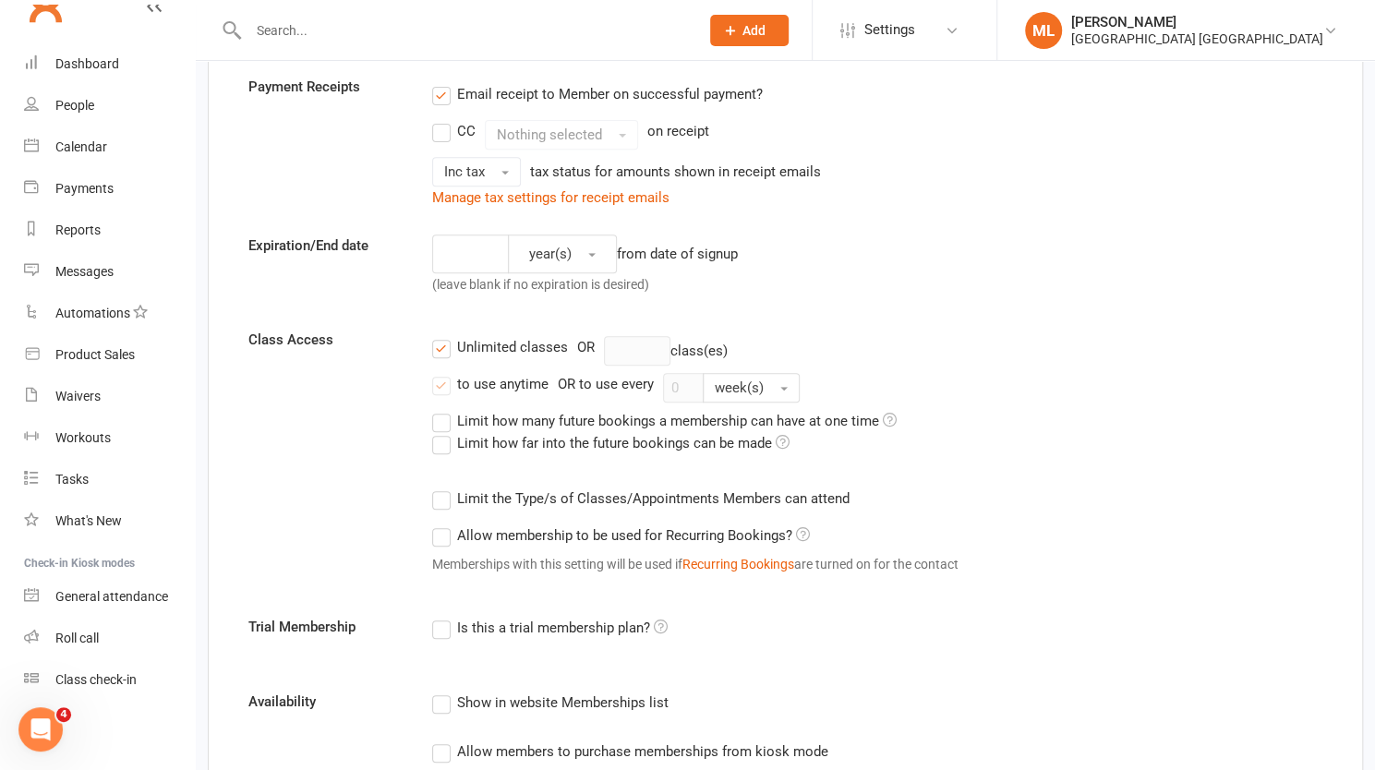
scroll to position [462, 0]
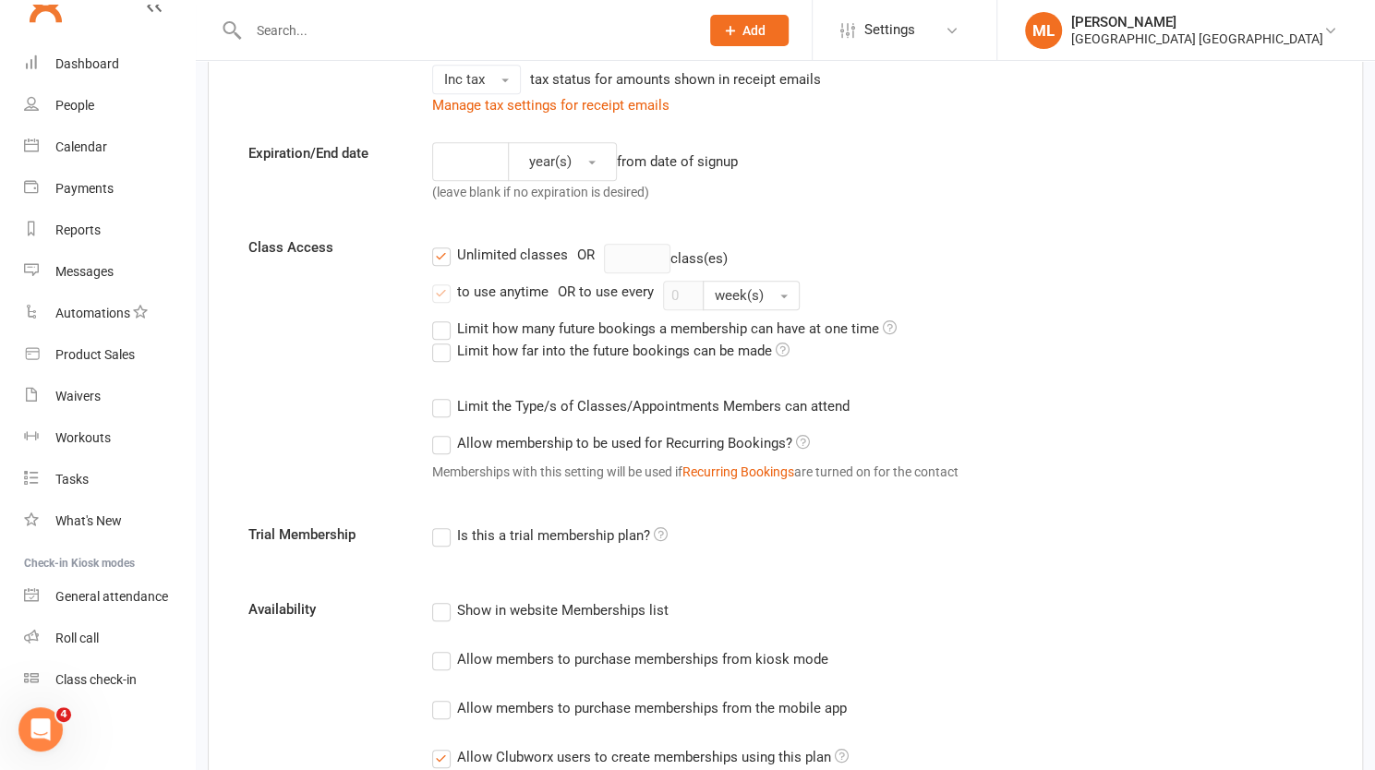
click at [666, 527] on icon at bounding box center [661, 534] width 14 height 14
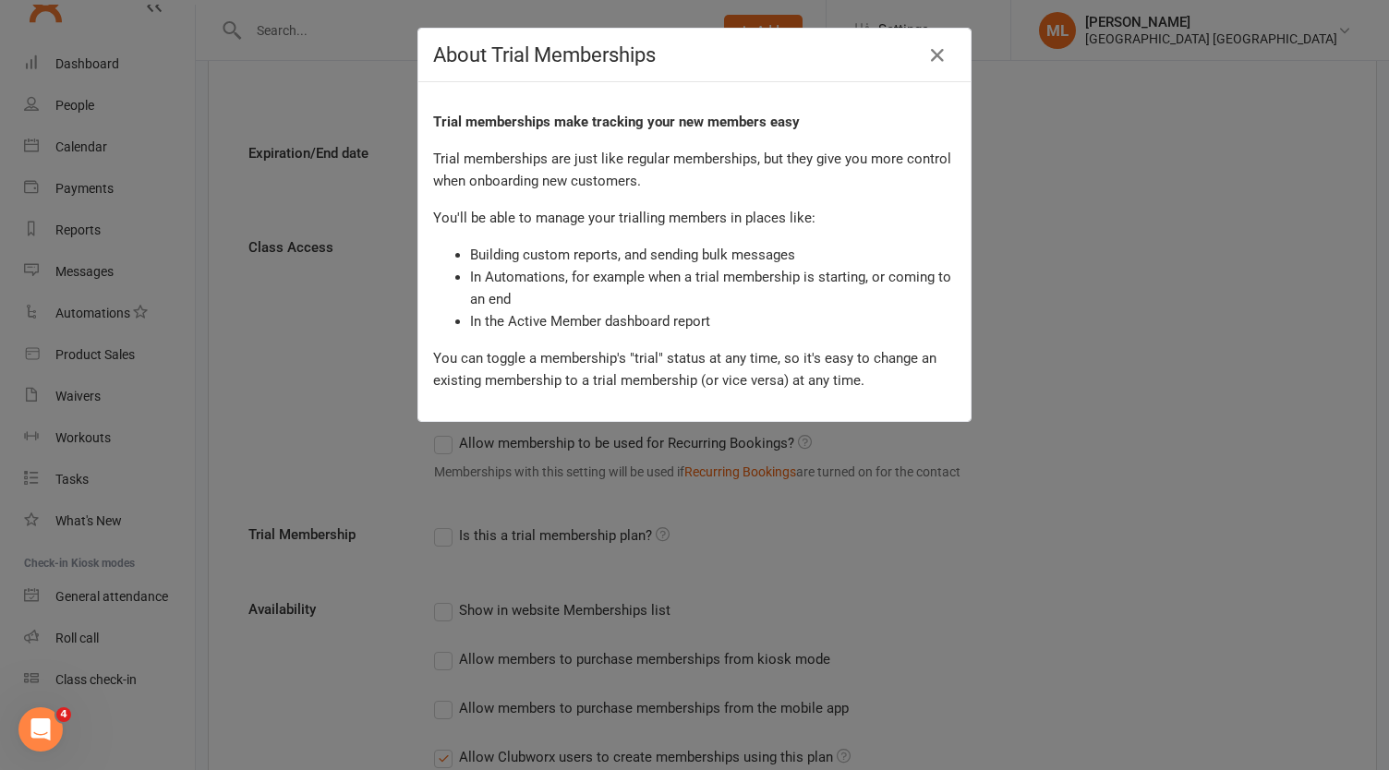
click at [994, 522] on div "About Trial Memberships Trial memberships make tracking your new members easy T…" at bounding box center [694, 385] width 1389 height 770
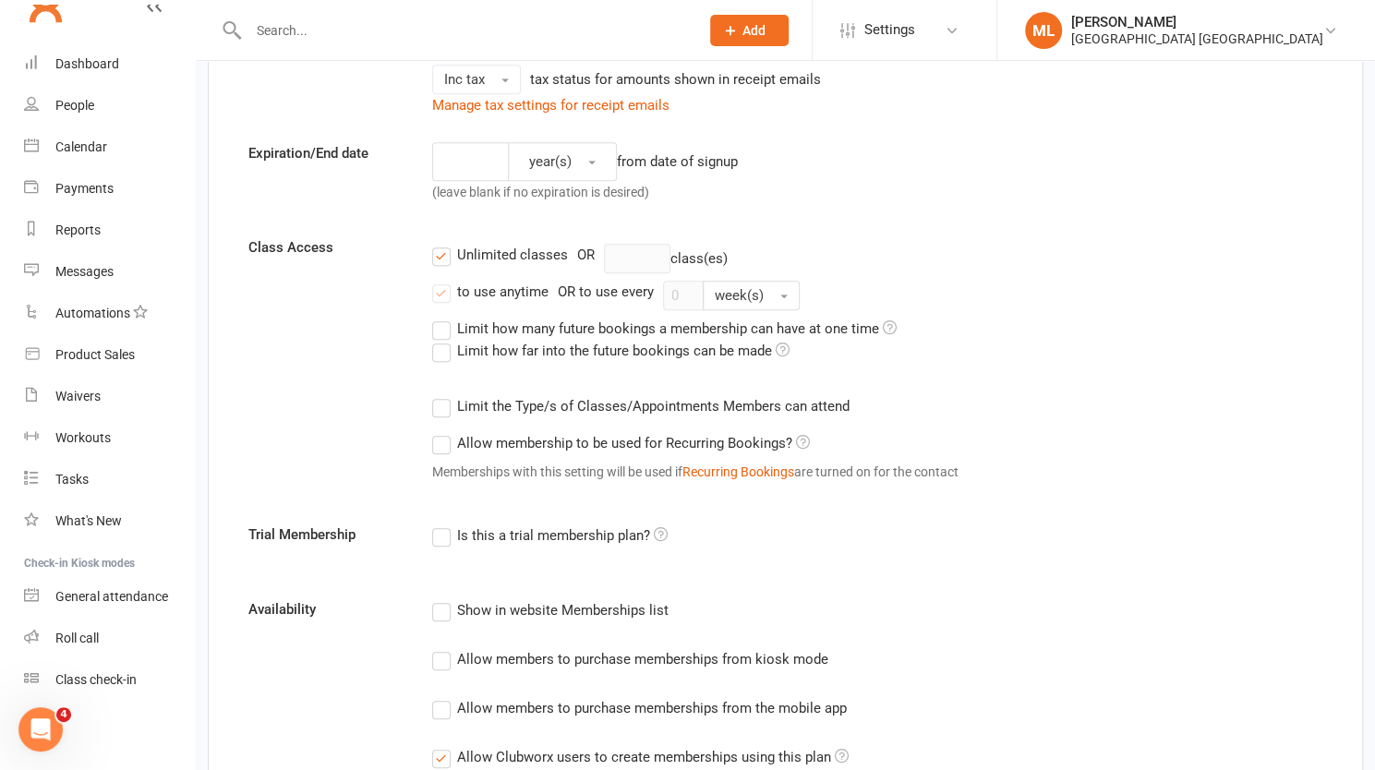
click at [663, 528] on icon at bounding box center [661, 534] width 14 height 14
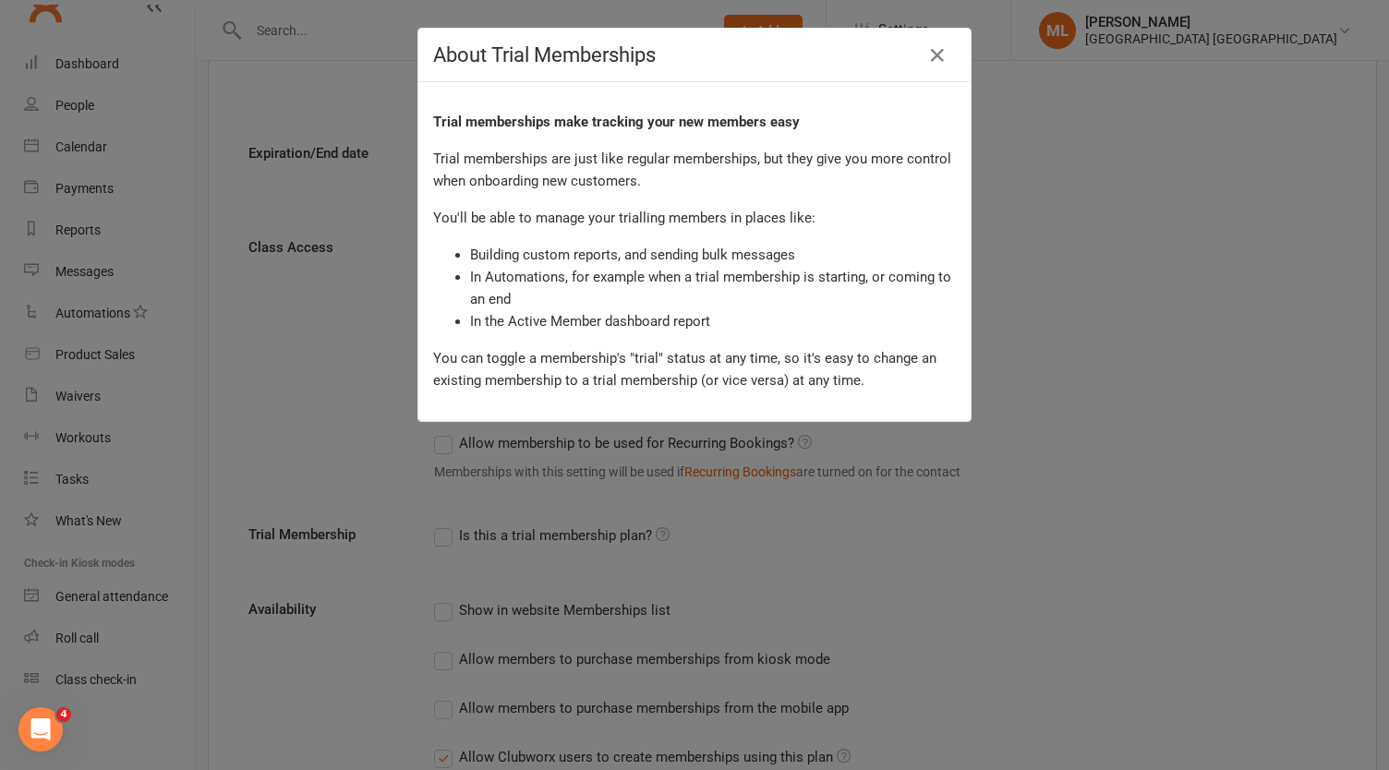
click at [837, 537] on div "About Trial Memberships Trial memberships make tracking your new members easy T…" at bounding box center [694, 385] width 1389 height 770
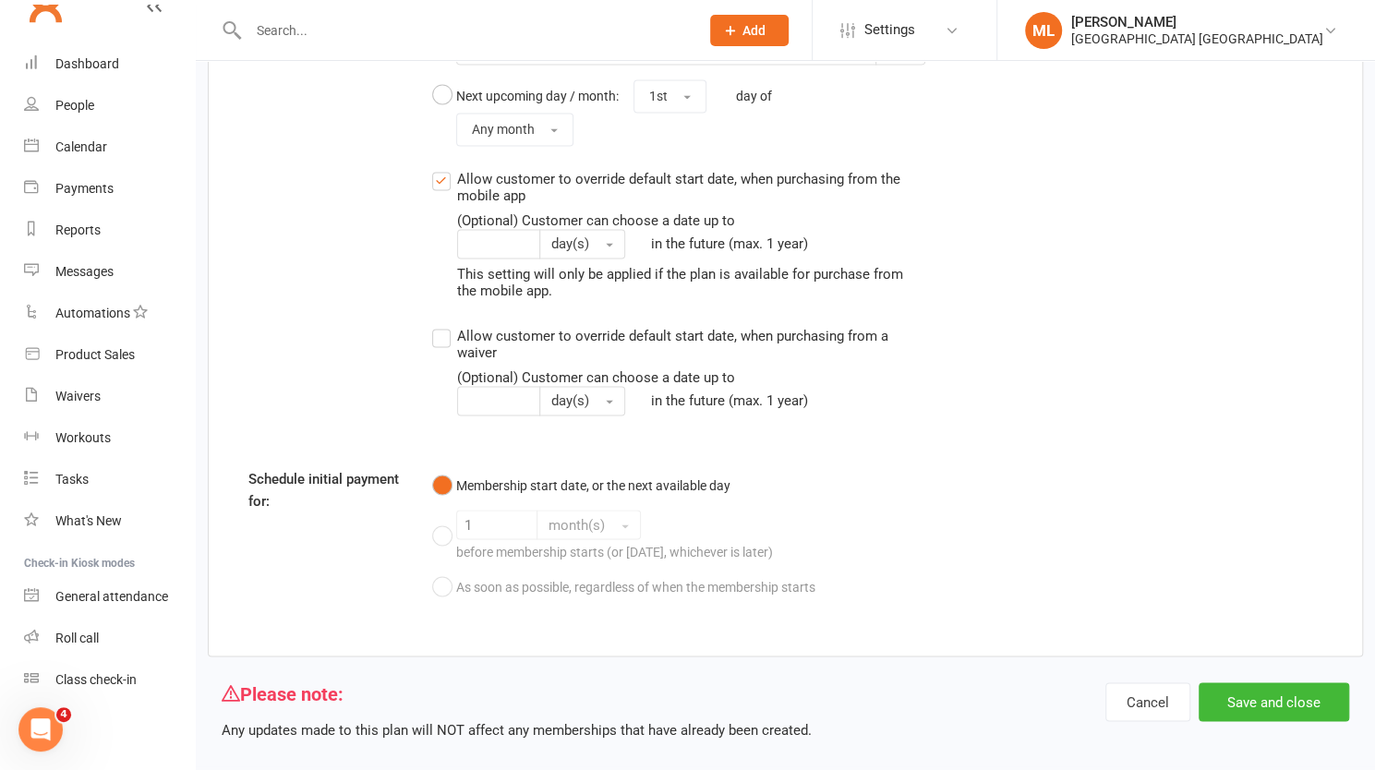
scroll to position [1596, 0]
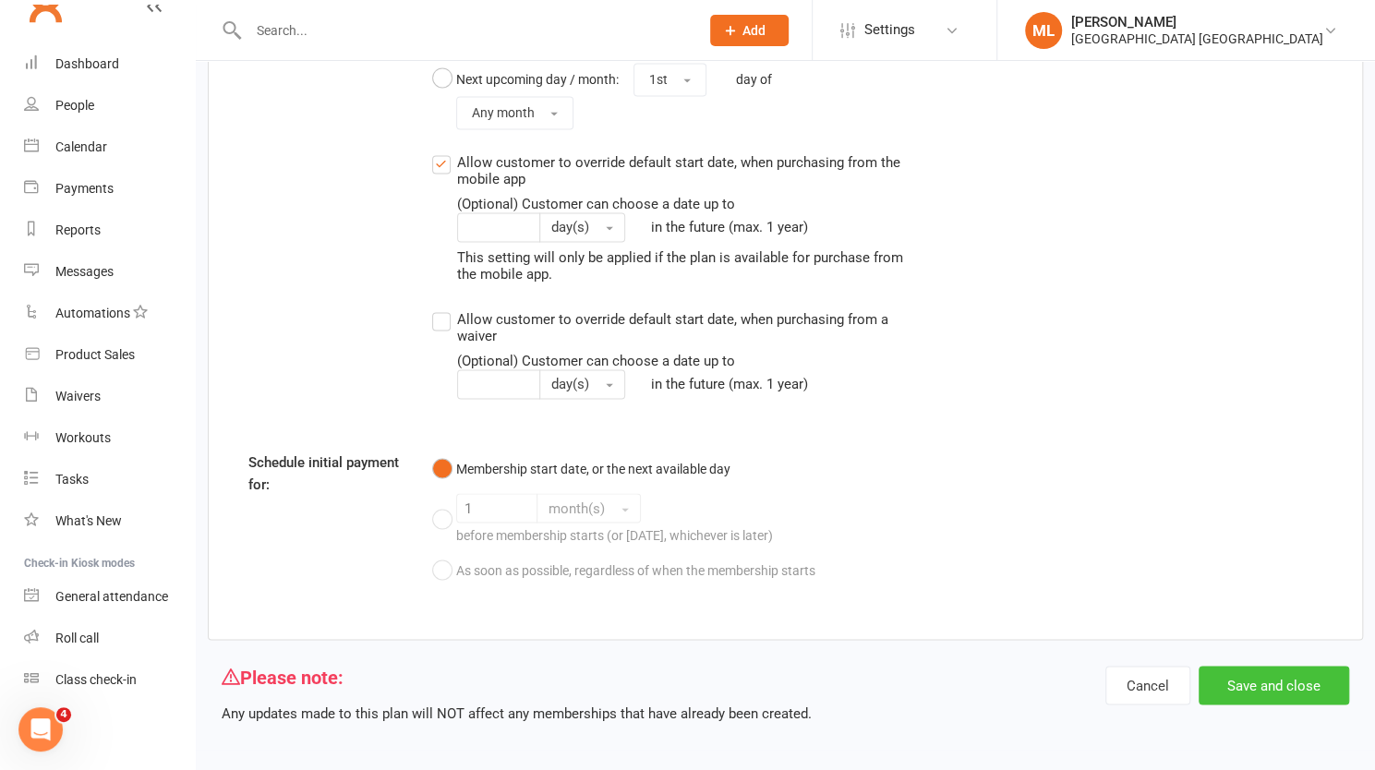
click at [1278, 684] on button "Save and close" at bounding box center [1273, 685] width 151 height 39
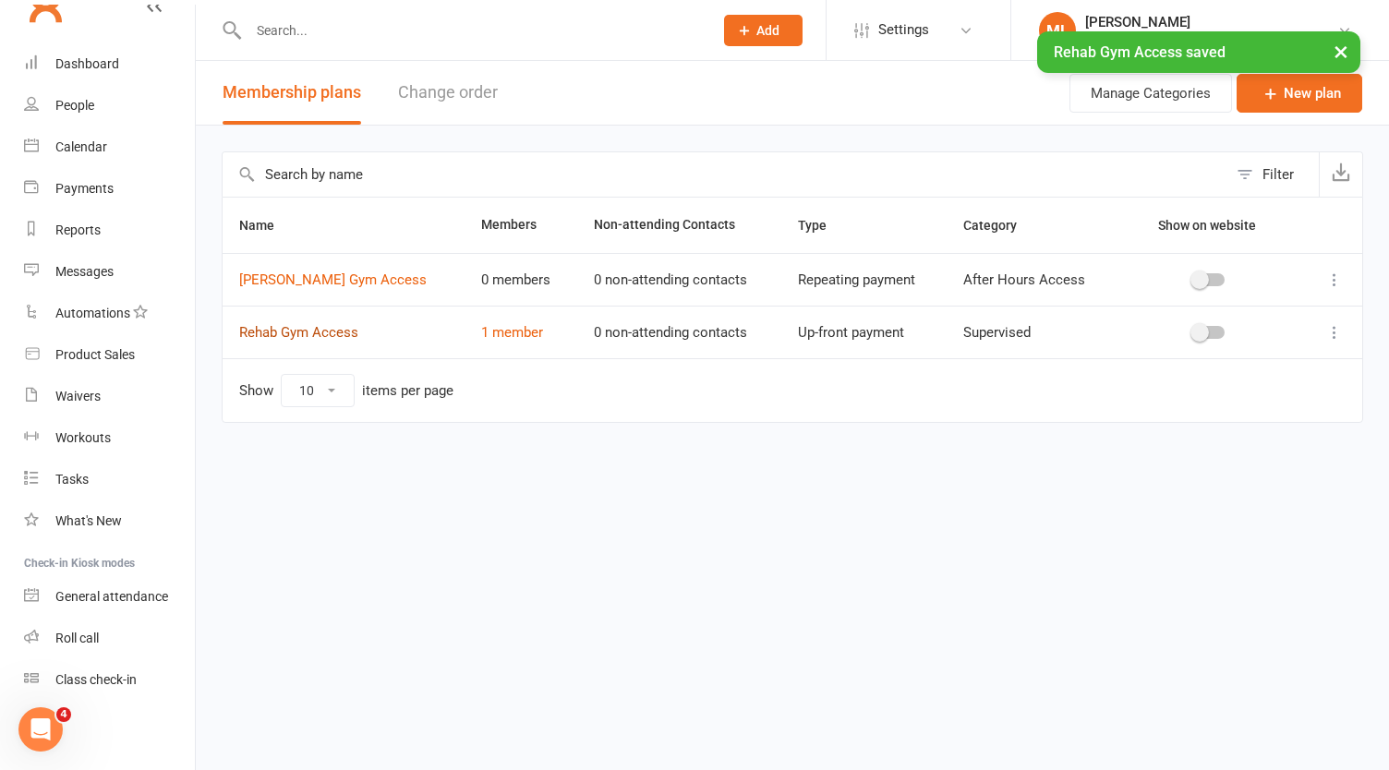
click at [312, 331] on link "Rehab Gym Access" at bounding box center [298, 332] width 119 height 17
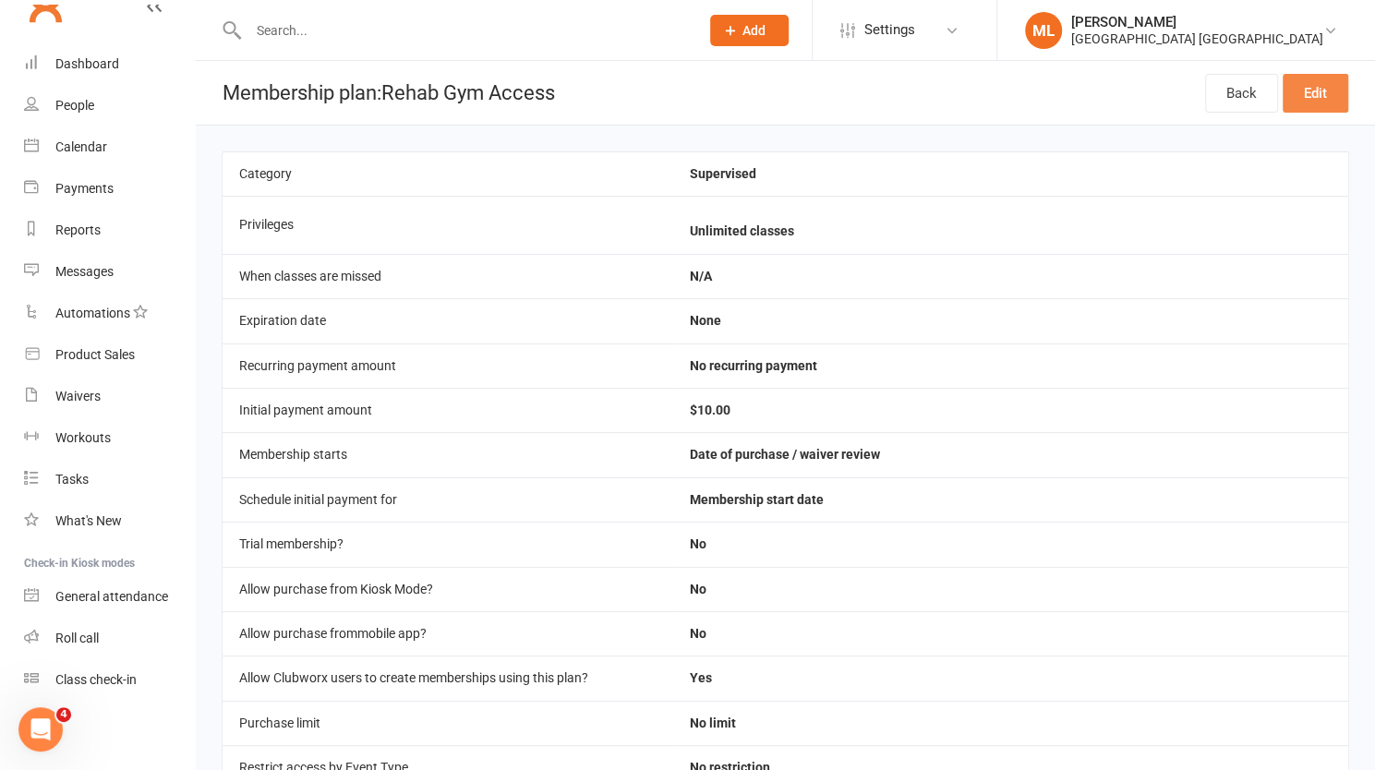
click at [1319, 100] on link "Edit" at bounding box center [1316, 93] width 66 height 39
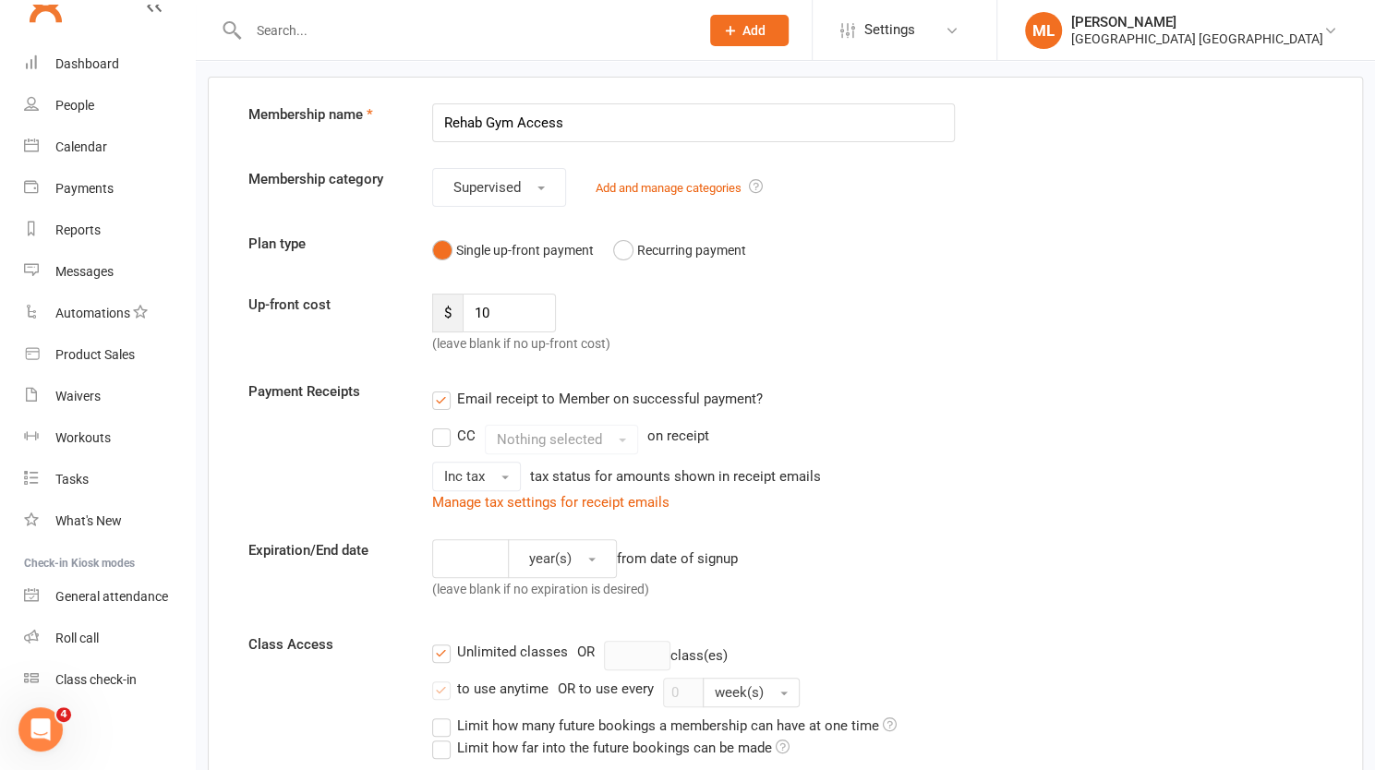
scroll to position [92, 0]
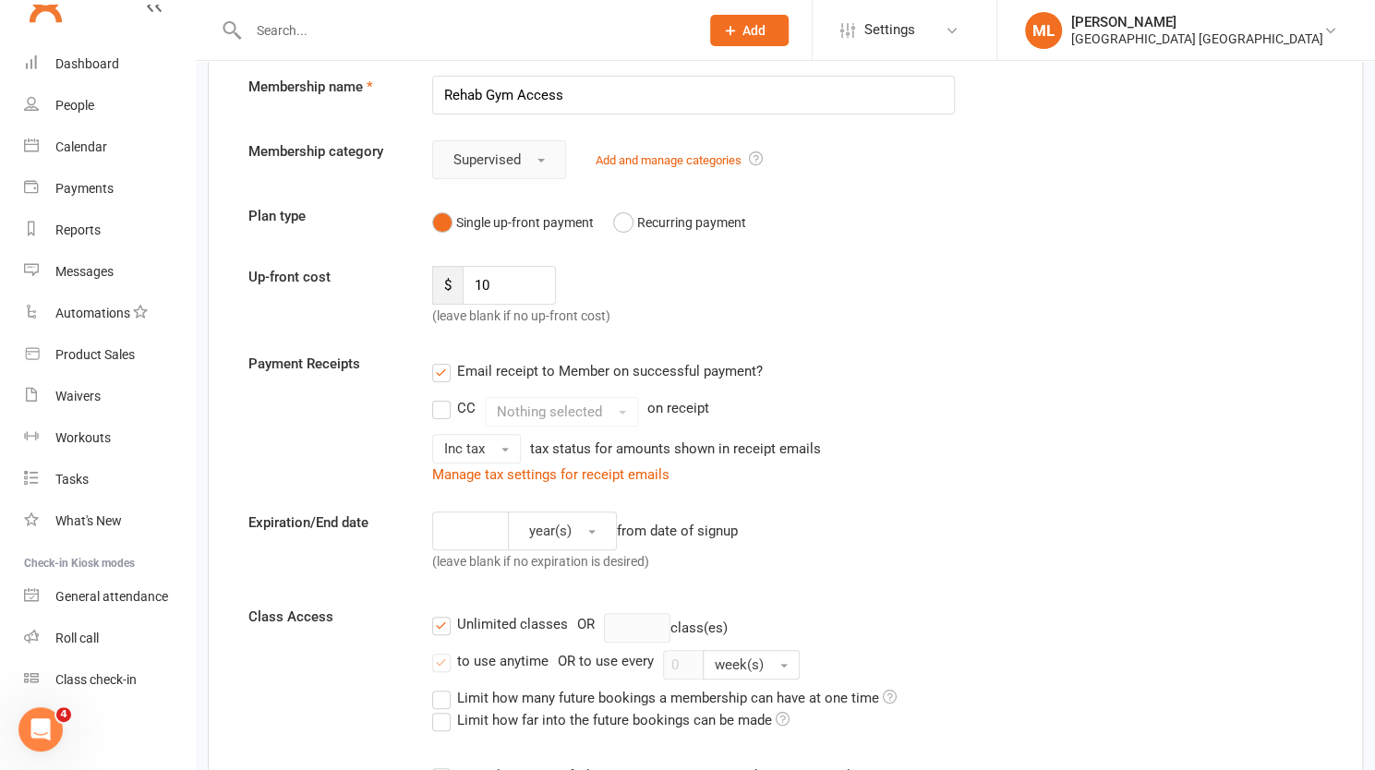
click at [540, 161] on button "Supervised" at bounding box center [499, 159] width 134 height 39
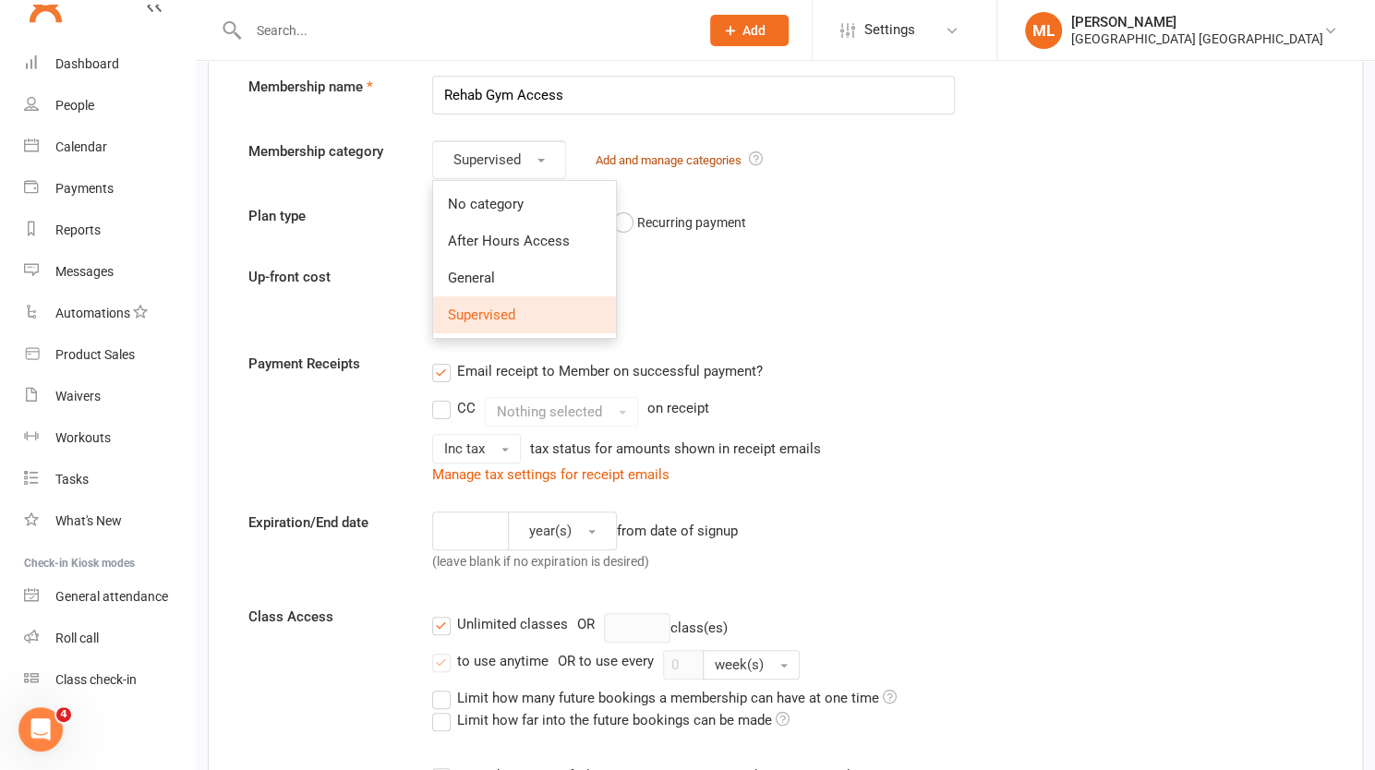
click at [668, 159] on link "Add and manage categories" at bounding box center [669, 160] width 146 height 14
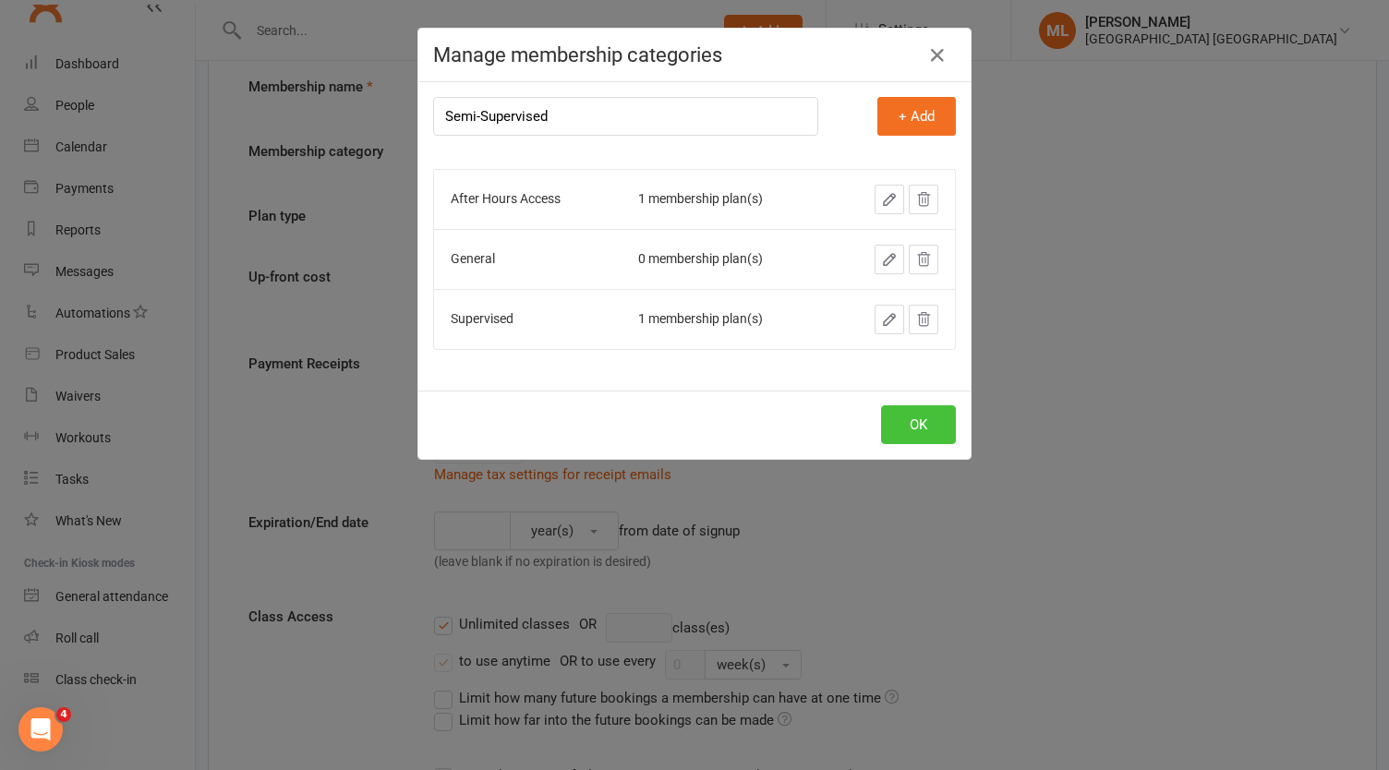
type input "Semi-Supervised"
click at [920, 415] on button "OK" at bounding box center [918, 424] width 75 height 39
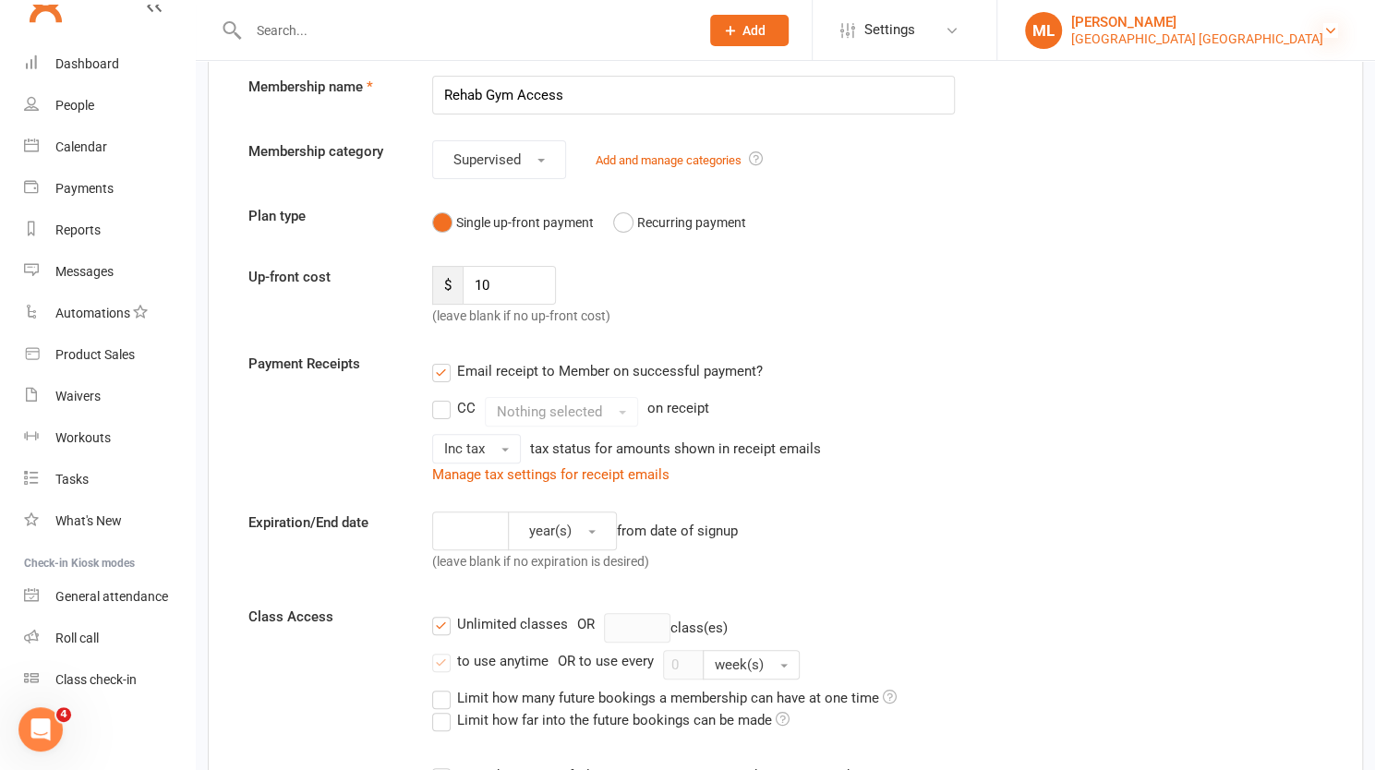
click at [1325, 32] on icon at bounding box center [1330, 30] width 15 height 15
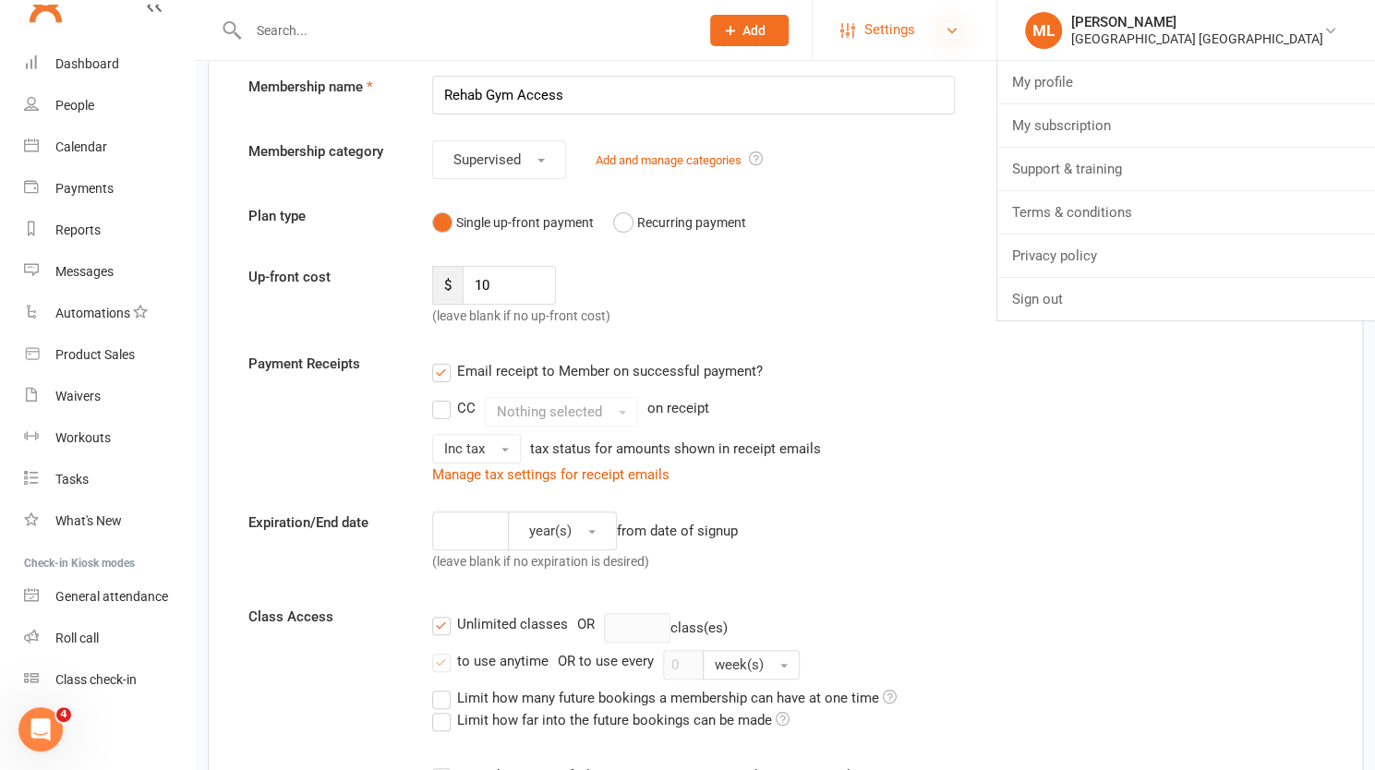
click at [959, 30] on icon at bounding box center [952, 30] width 15 height 15
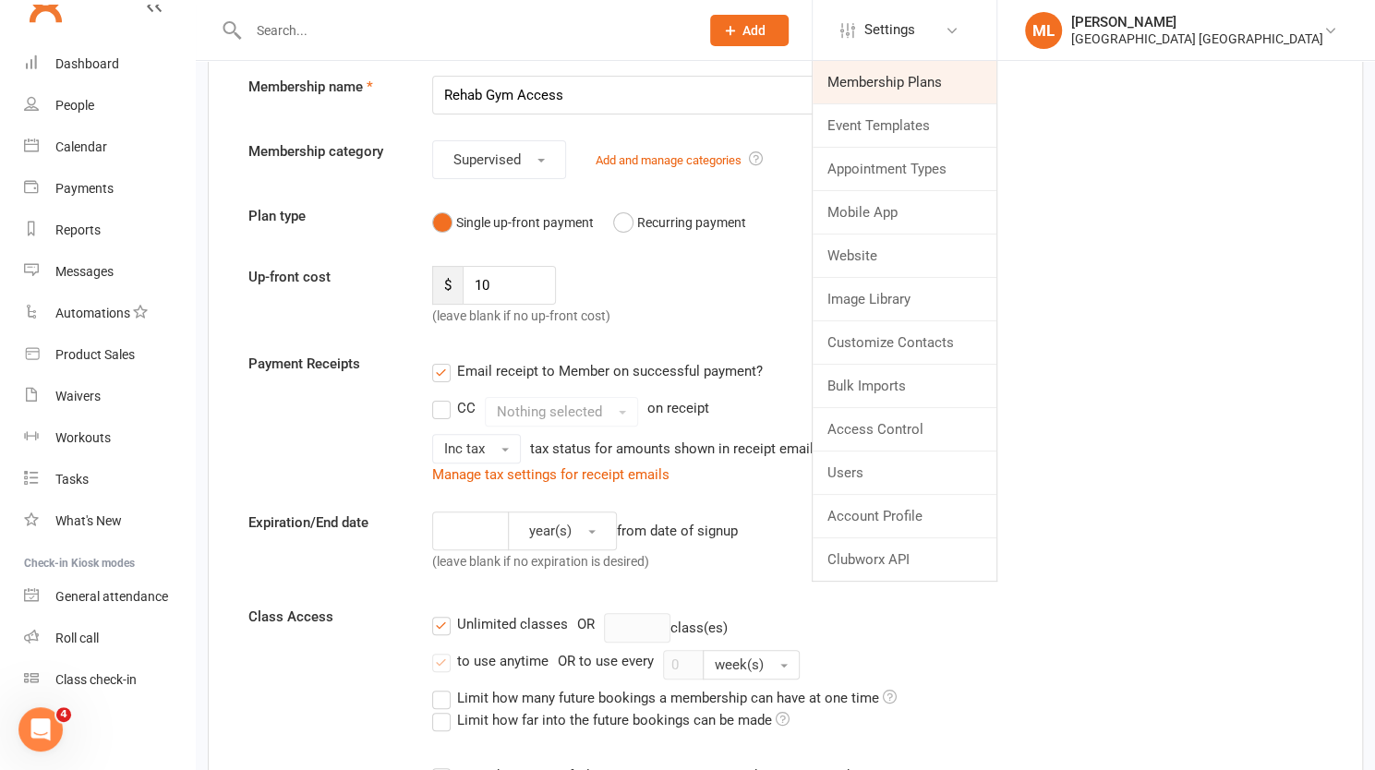
click at [988, 83] on link "Membership Plans" at bounding box center [905, 82] width 184 height 42
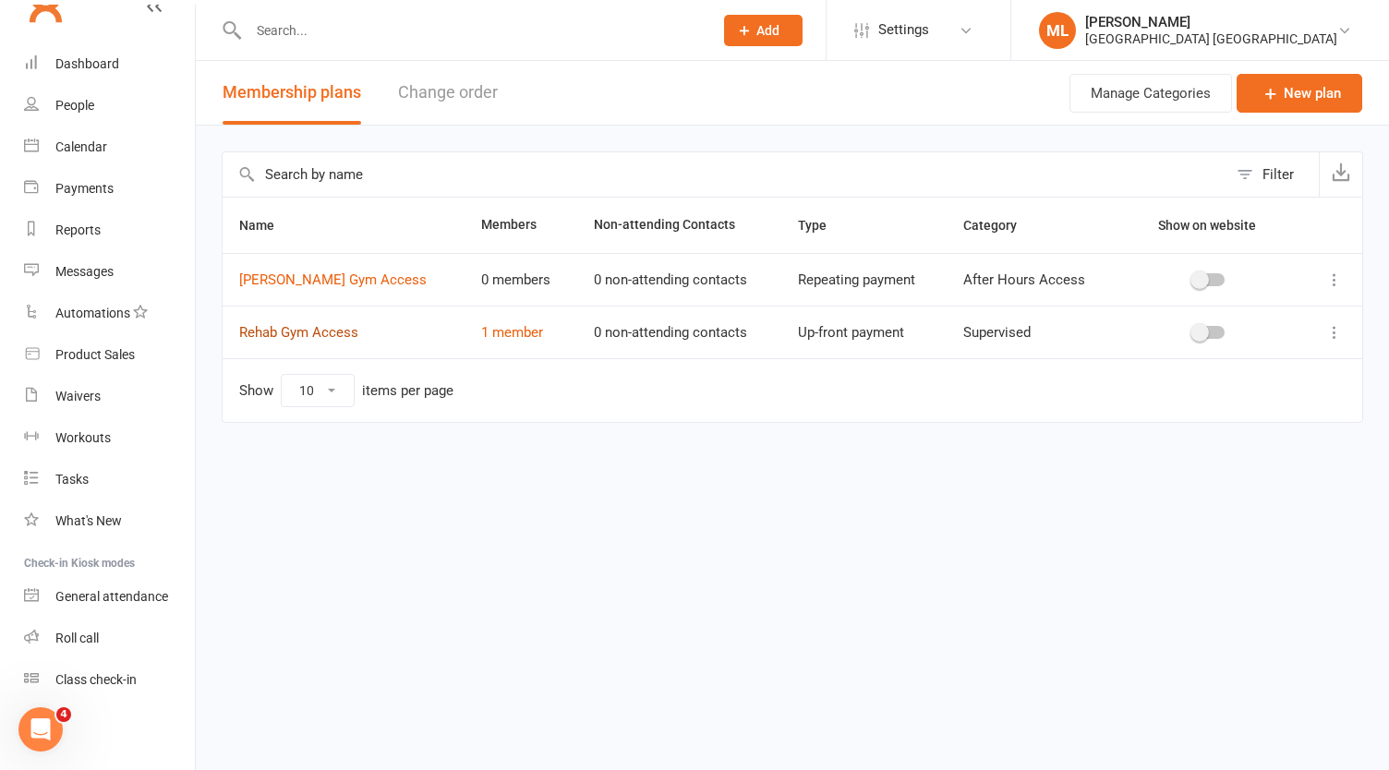
click at [316, 324] on link "Rehab Gym Access" at bounding box center [298, 332] width 119 height 17
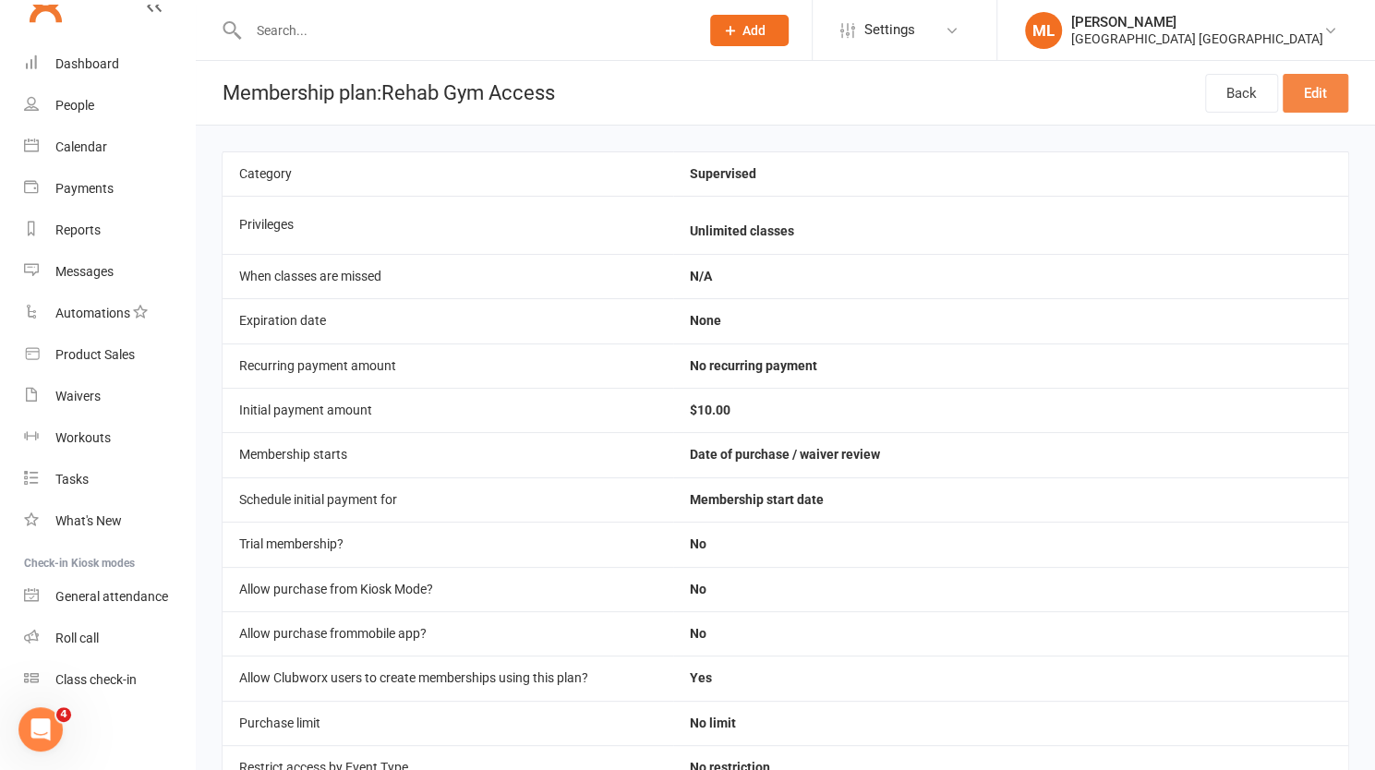
click at [1307, 90] on link "Edit" at bounding box center [1316, 93] width 66 height 39
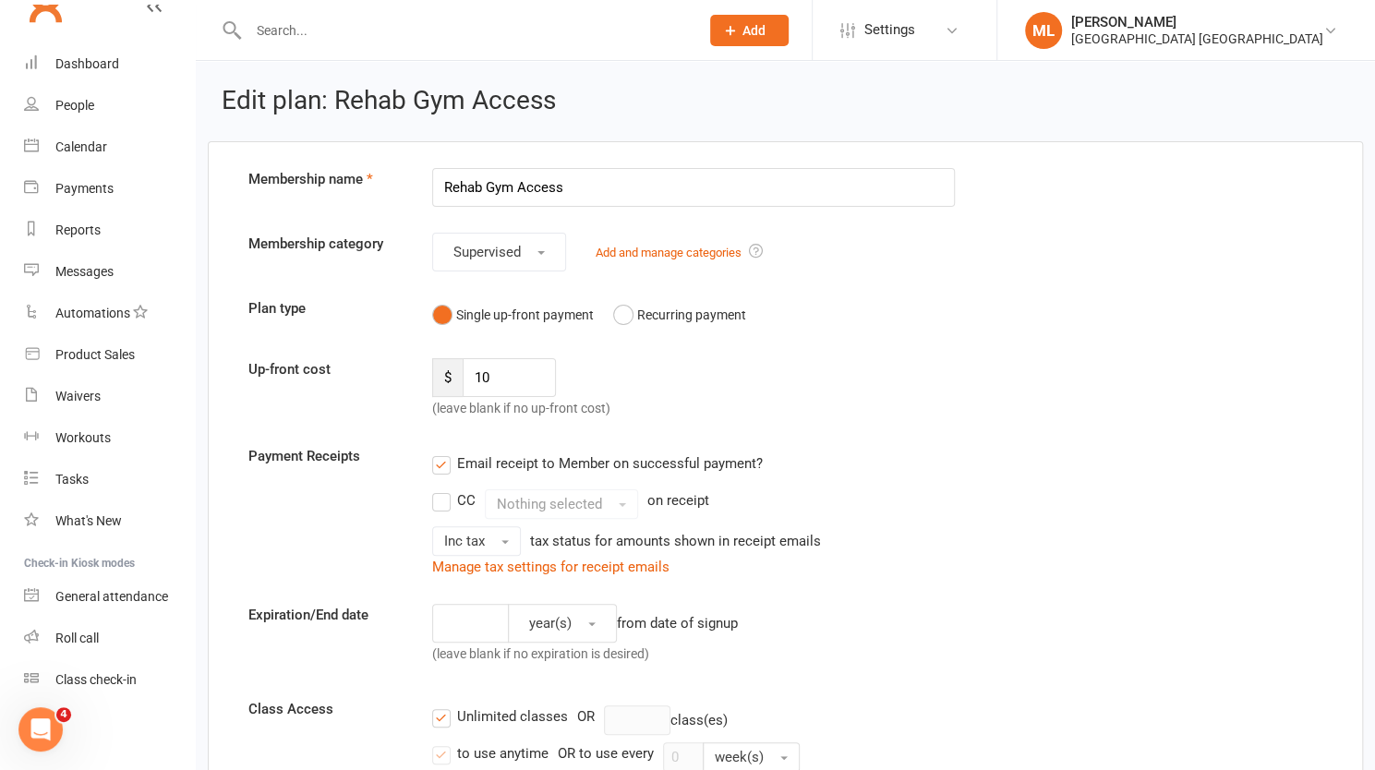
scroll to position [92, 0]
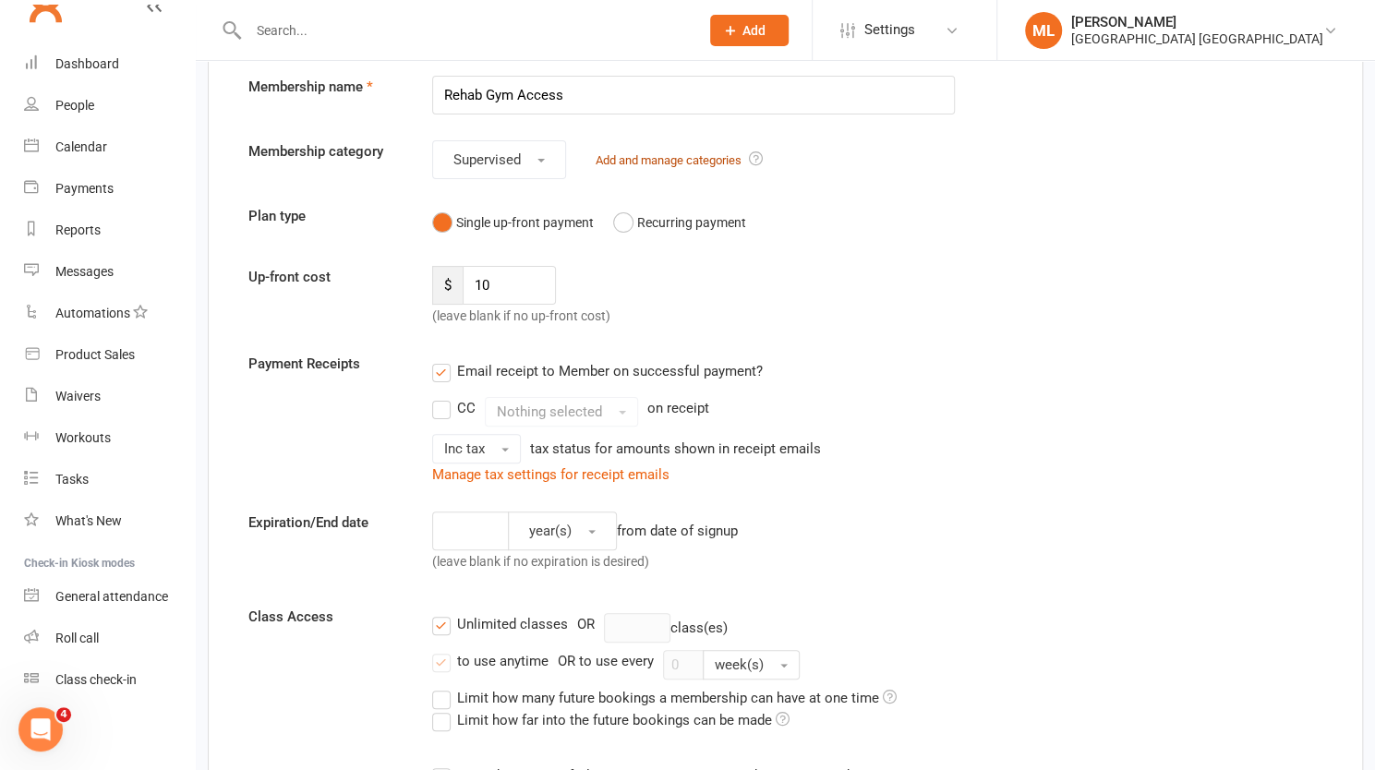
click at [708, 155] on link "Add and manage categories" at bounding box center [669, 160] width 146 height 14
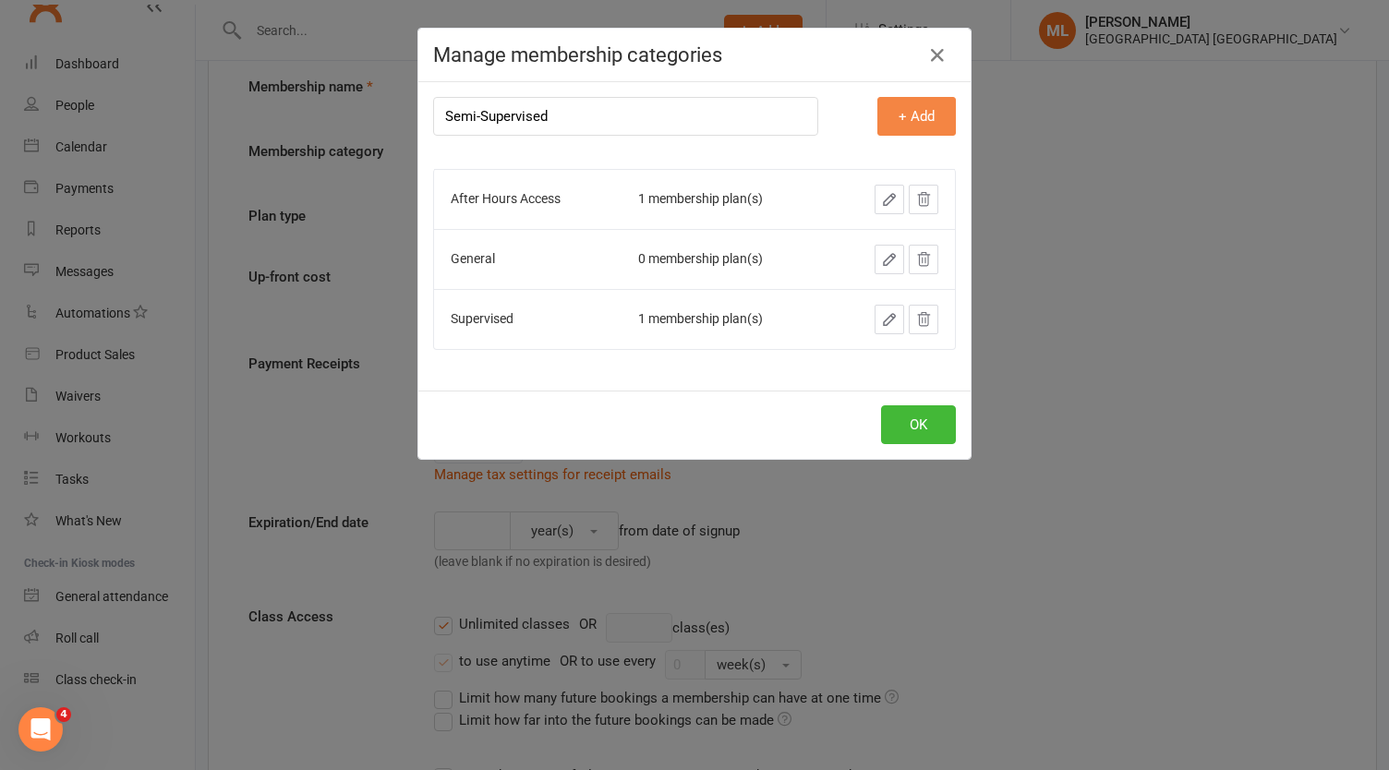
type input "Semi-Supervised"
click at [909, 115] on button "+ Add" at bounding box center [916, 116] width 78 height 39
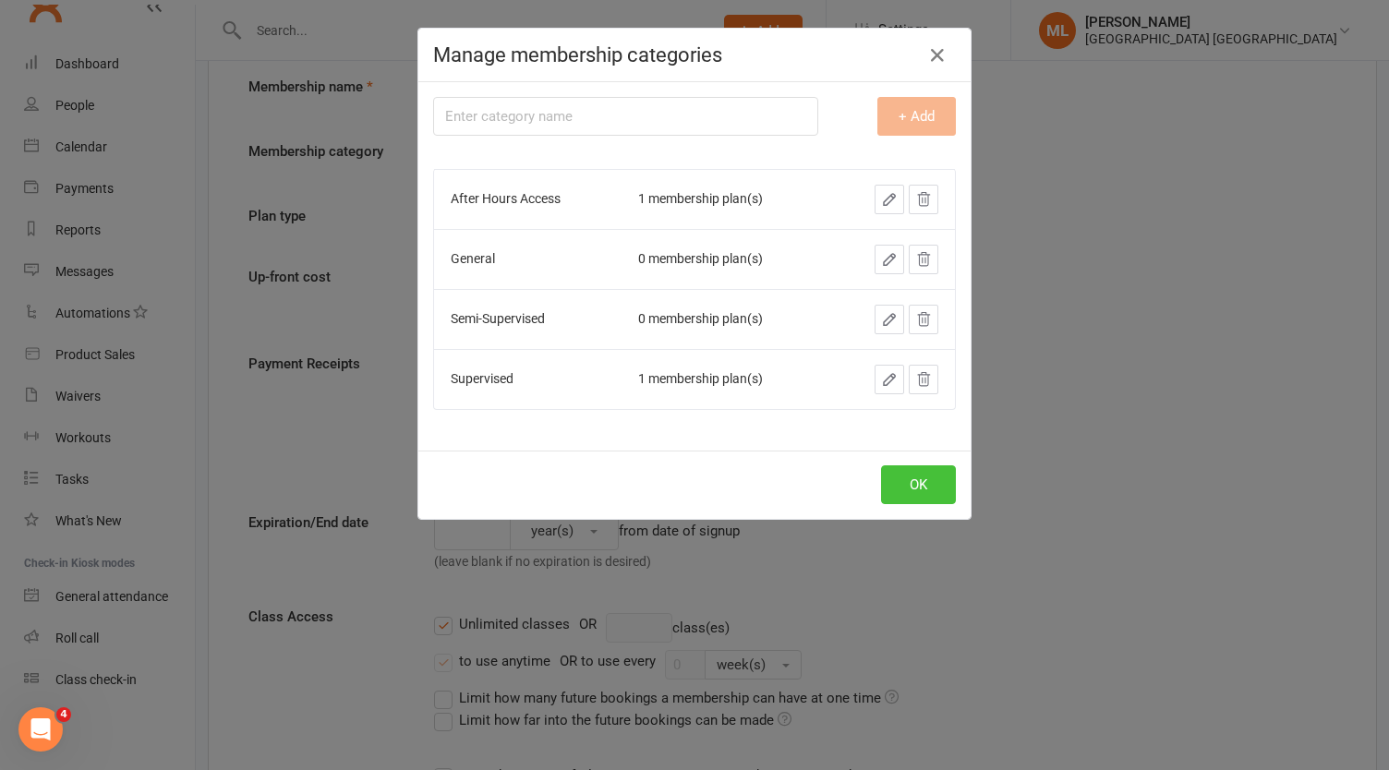
click at [905, 485] on button "OK" at bounding box center [918, 484] width 75 height 39
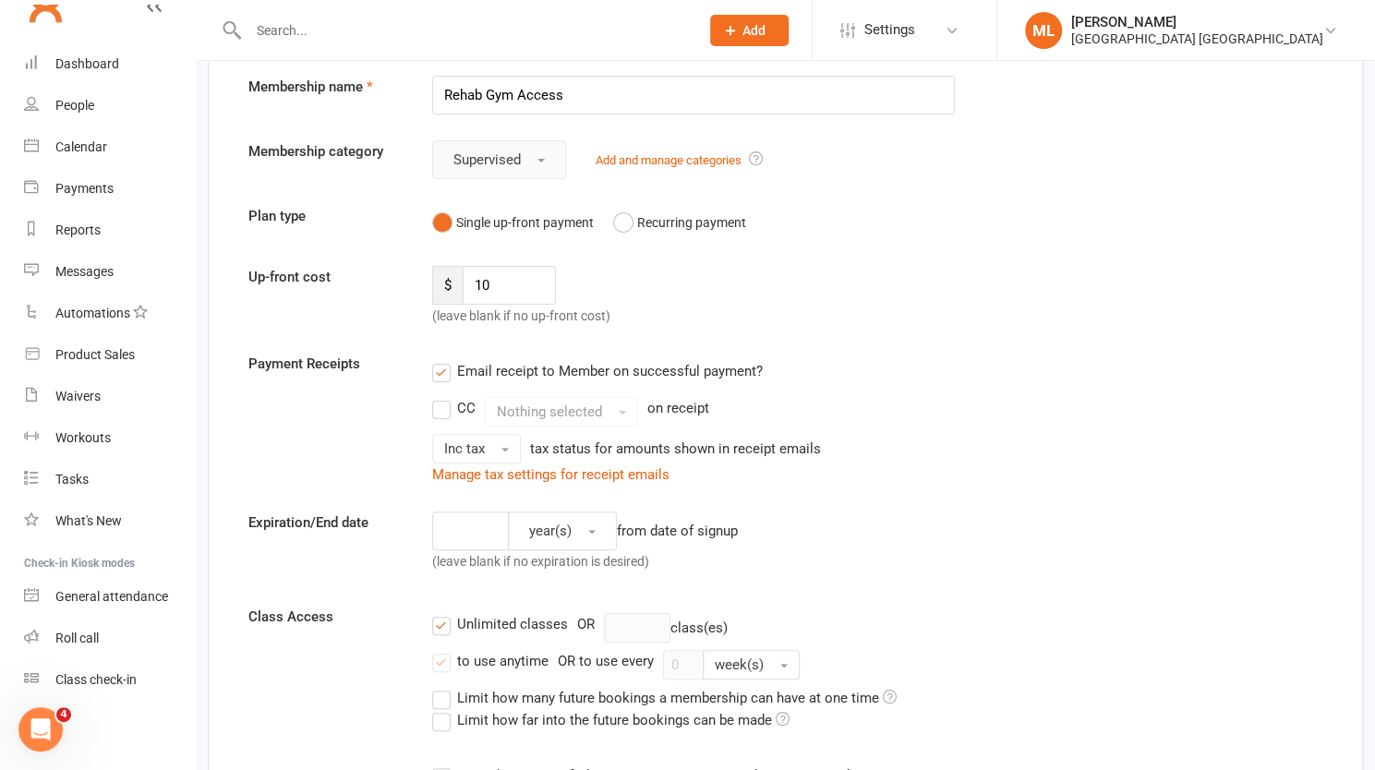
click at [542, 160] on span "button" at bounding box center [540, 161] width 7 height 4
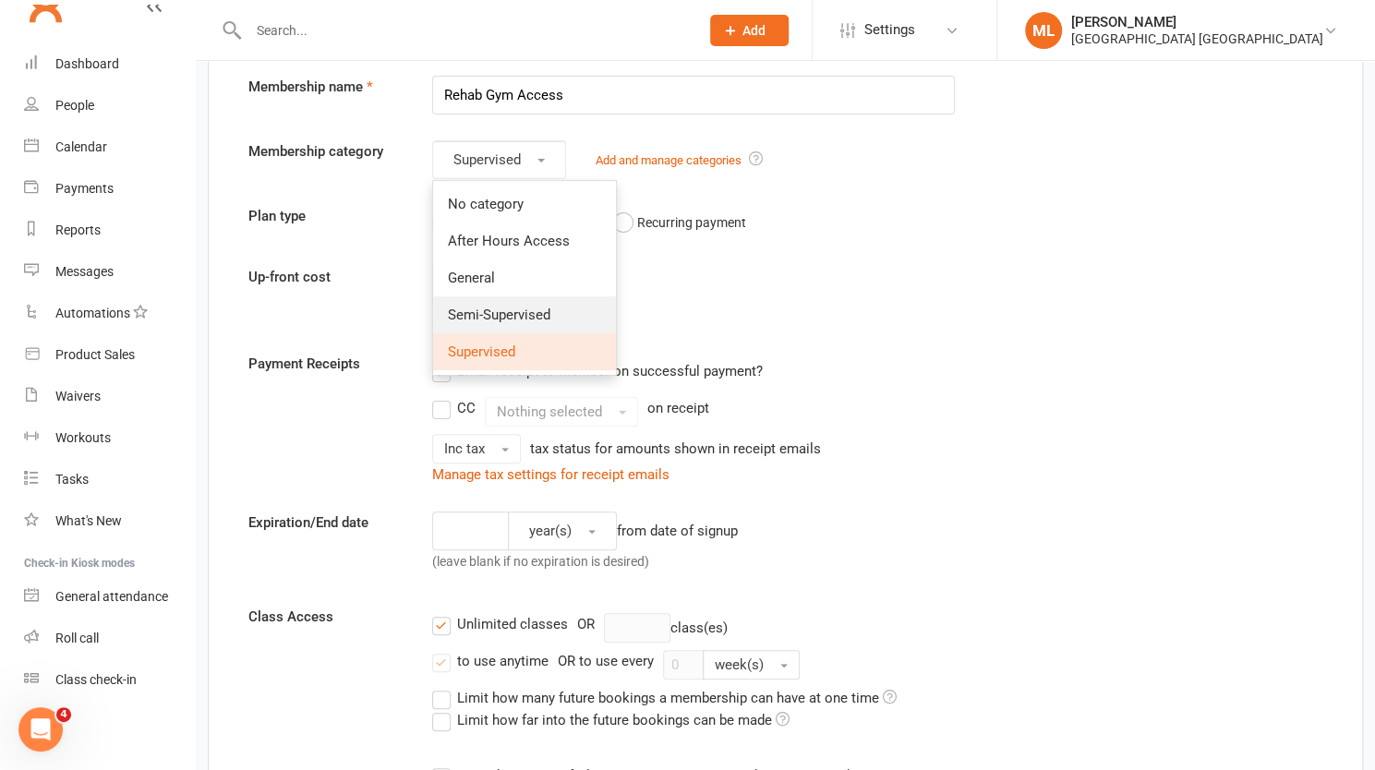
click at [503, 309] on span "Semi-Supervised" at bounding box center [499, 315] width 102 height 17
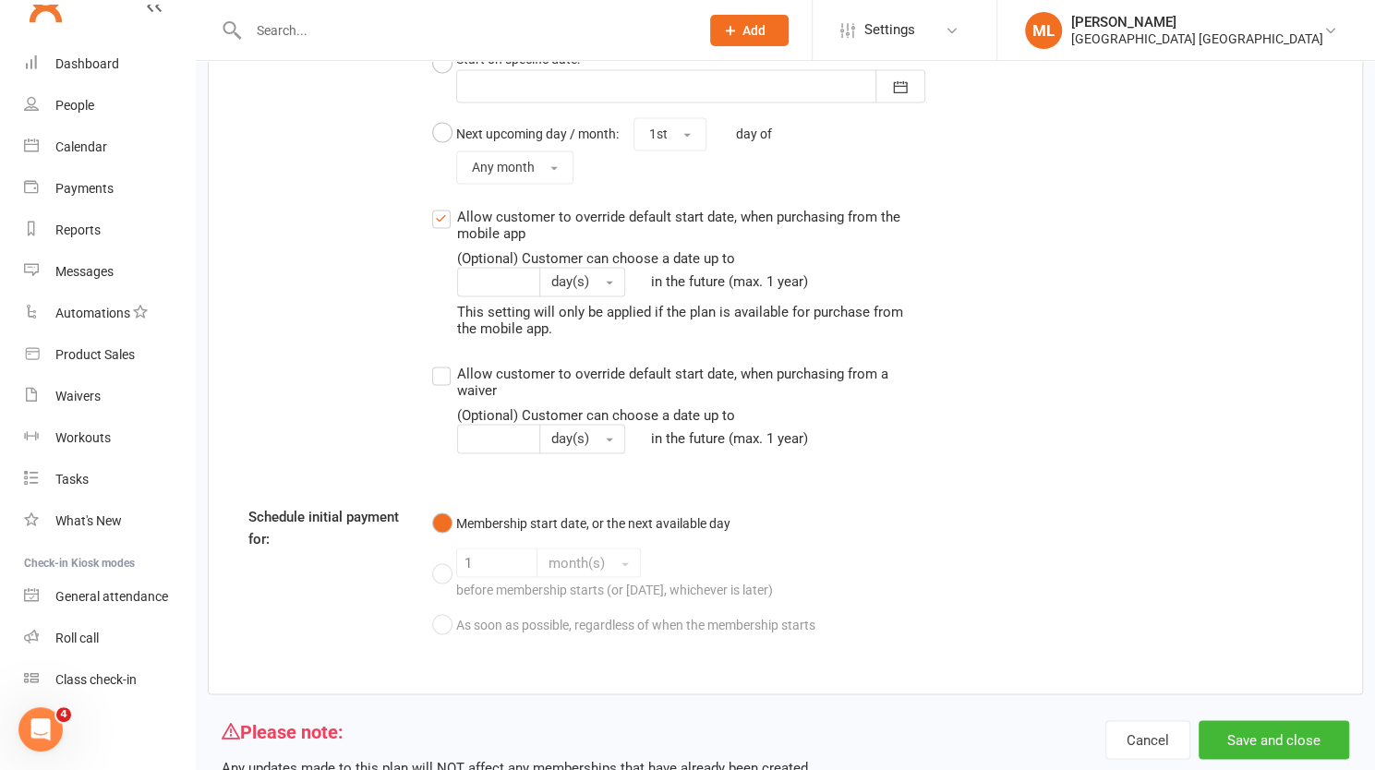
scroll to position [1596, 0]
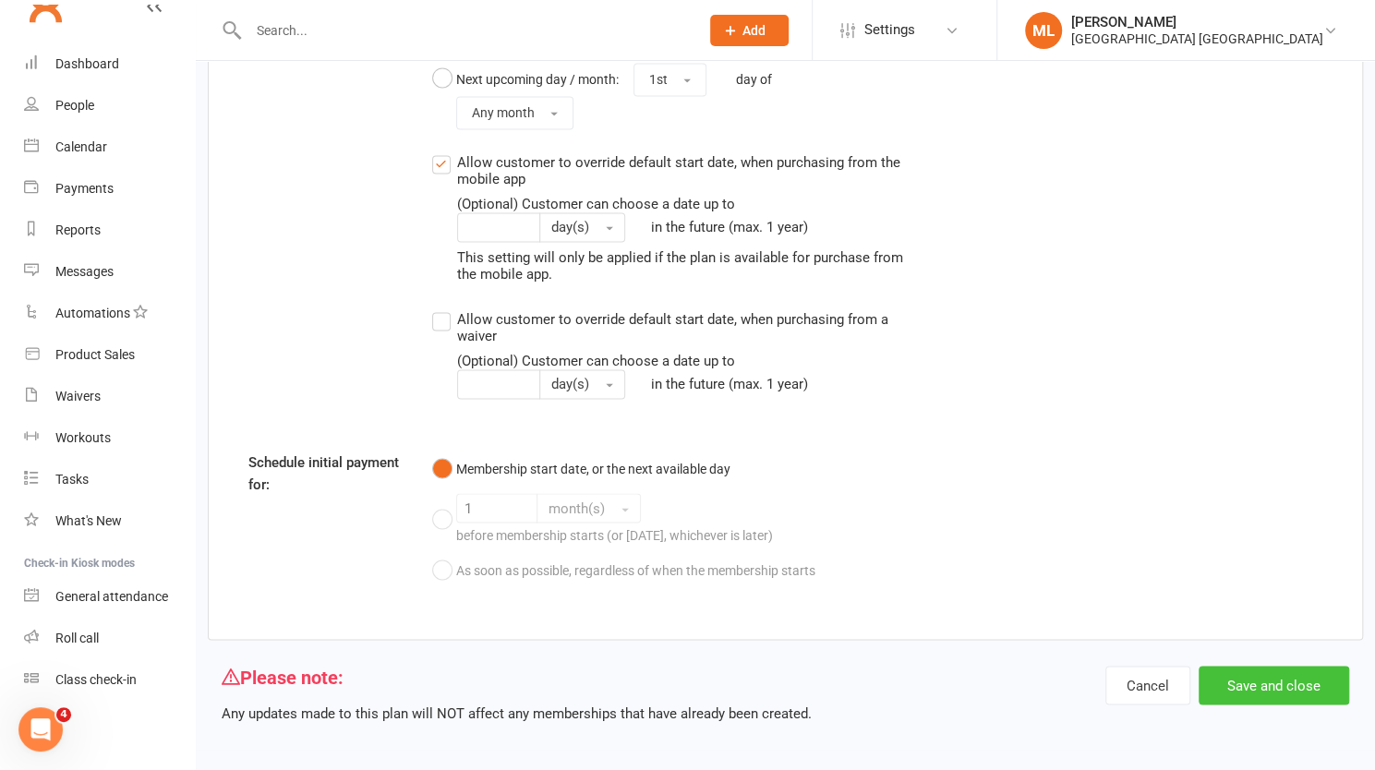
click at [1270, 673] on button "Save and close" at bounding box center [1273, 685] width 151 height 39
